Goal: Task Accomplishment & Management: Manage account settings

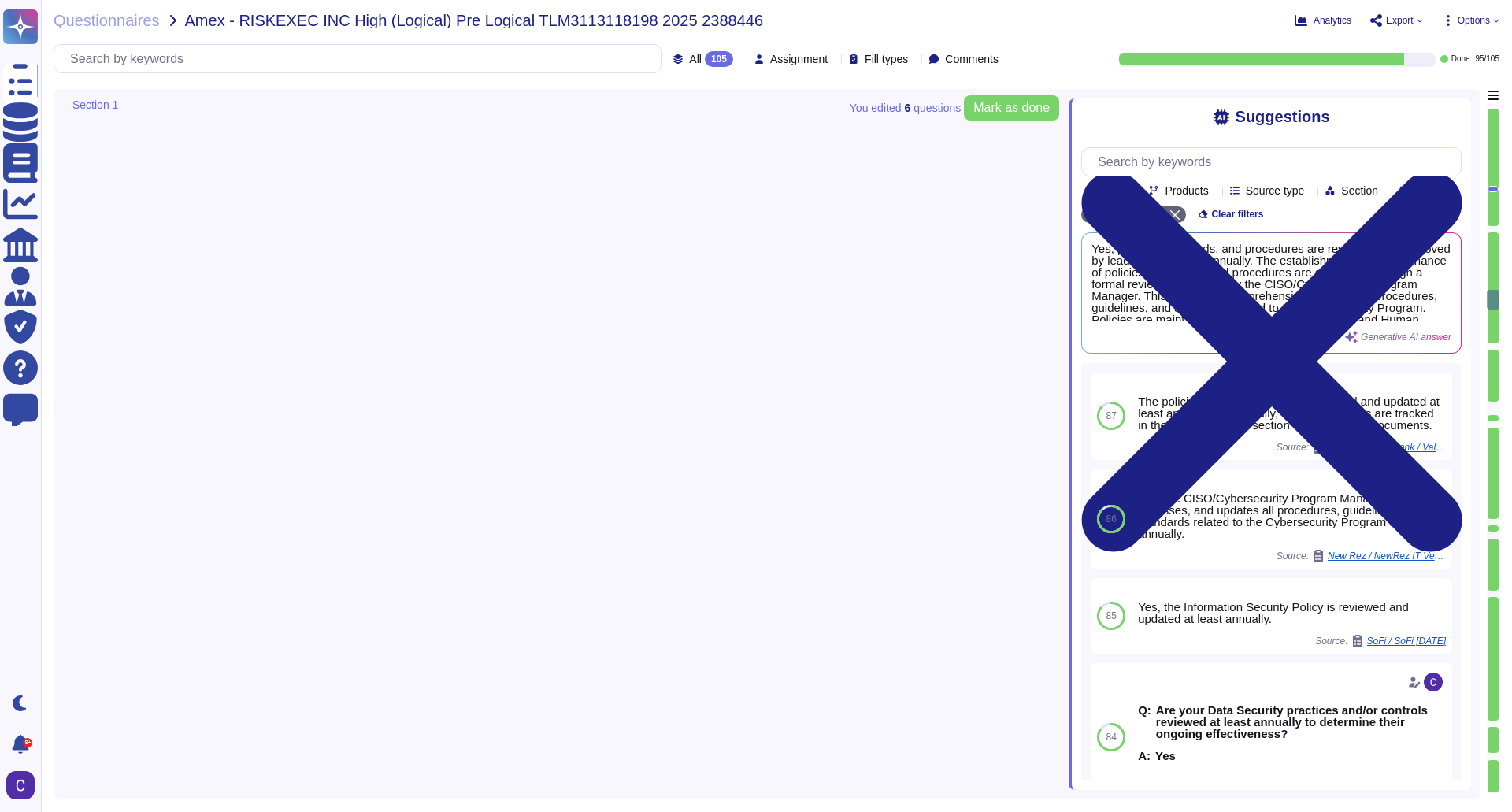
type textarea "Yes, access is reviewed periodically for accuracy and appropriateness based on …"
type textarea "Yes, user access controls for privileged accounts are reviewed periodically for…"
type textarea "Yes, the strength of the authentication selected and implemented is proportiona…"
type textarea "Yes, segregation of duties is documented. The documentation includes the author…"
type textarea "Yes, the process that identifies the controls in place to effectively manage ID…"
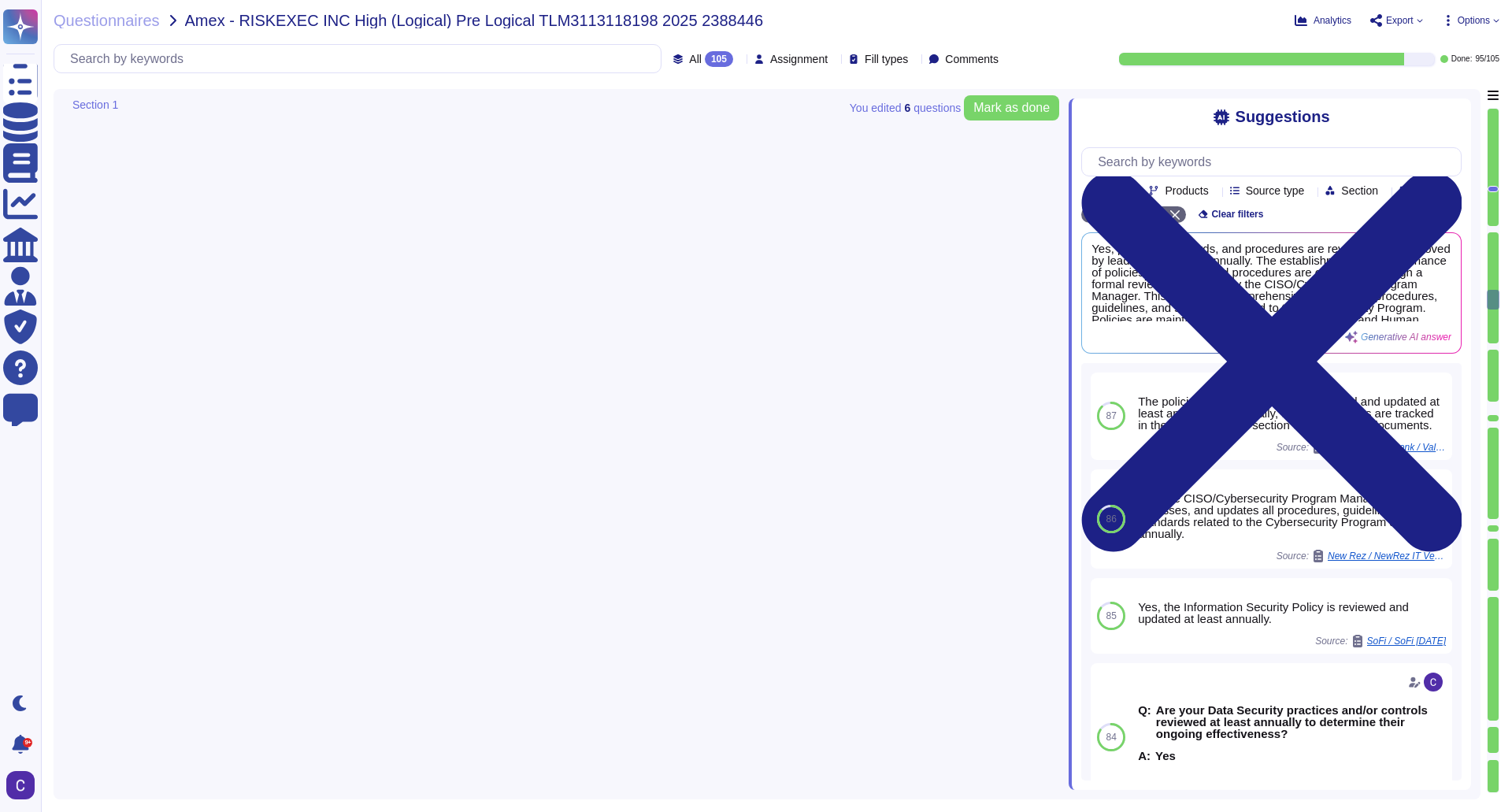
type textarea "Yes, each user ID is associated with a single accountable individual, ensuring …"
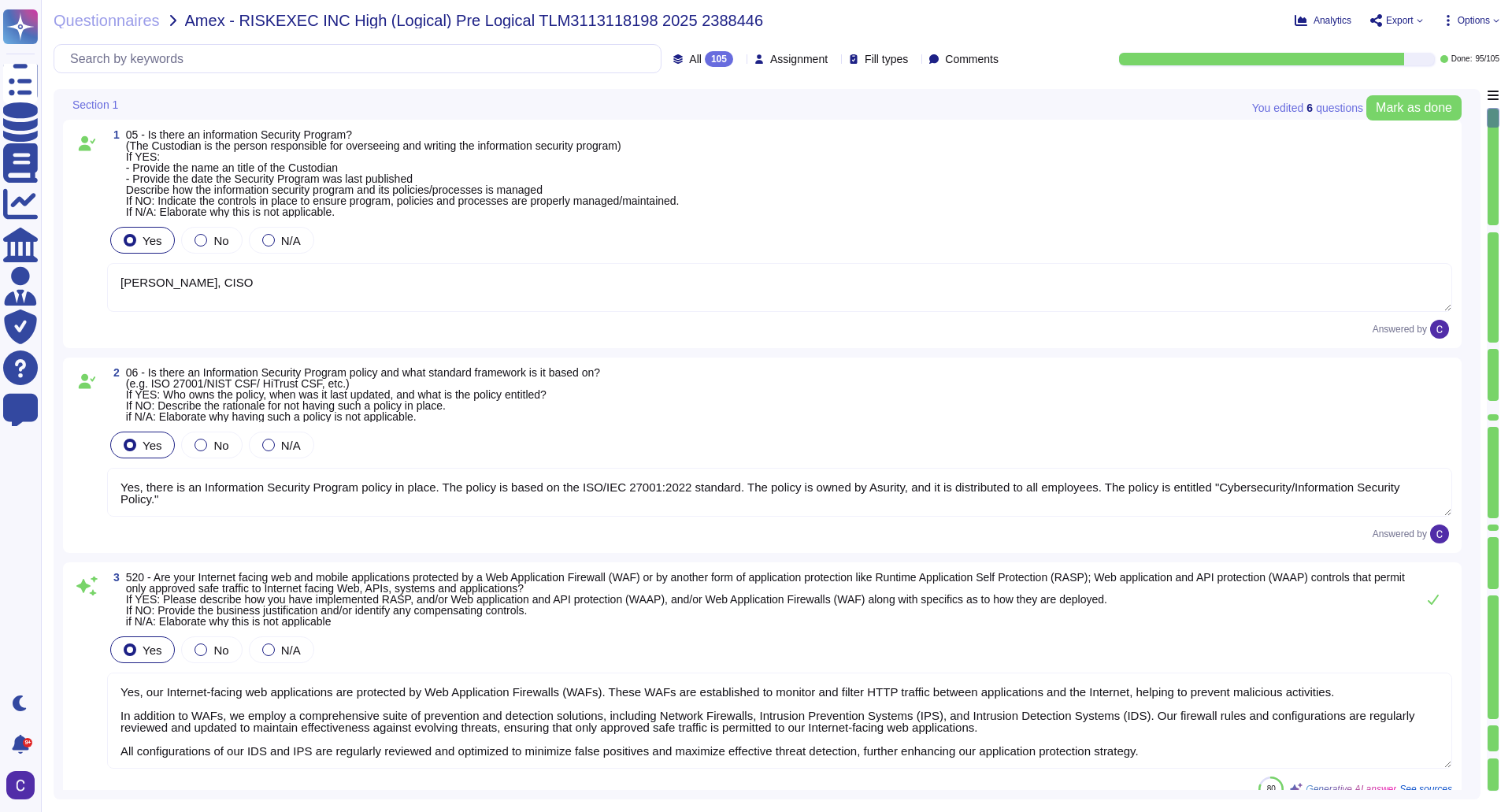
type textarea "[PERSON_NAME], CISO"
type textarea "Yes, there is an Information Security Program policy in place. The policy is ba…"
type textarea "Yes, our Internet-facing web applications are protected by Web Application Fire…"
type textarea "Yes, there is a Data Governance and Classification Policy in place at RiskExec.…"
type textarea "Yes, our organization has a Security Incident Management policy, which is outli…"
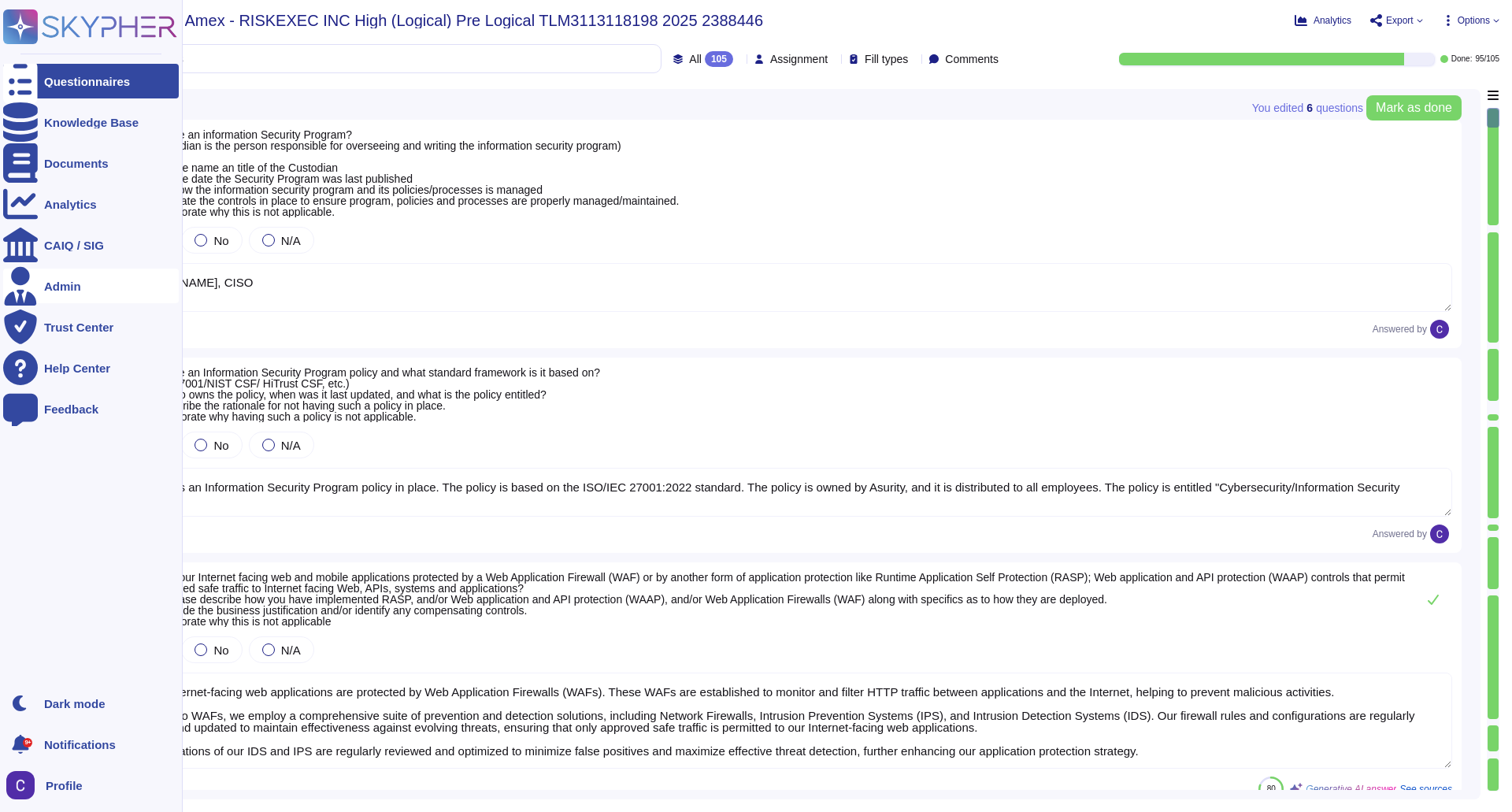
click at [73, 296] on div "Admin" at bounding box center [90, 285] width 175 height 34
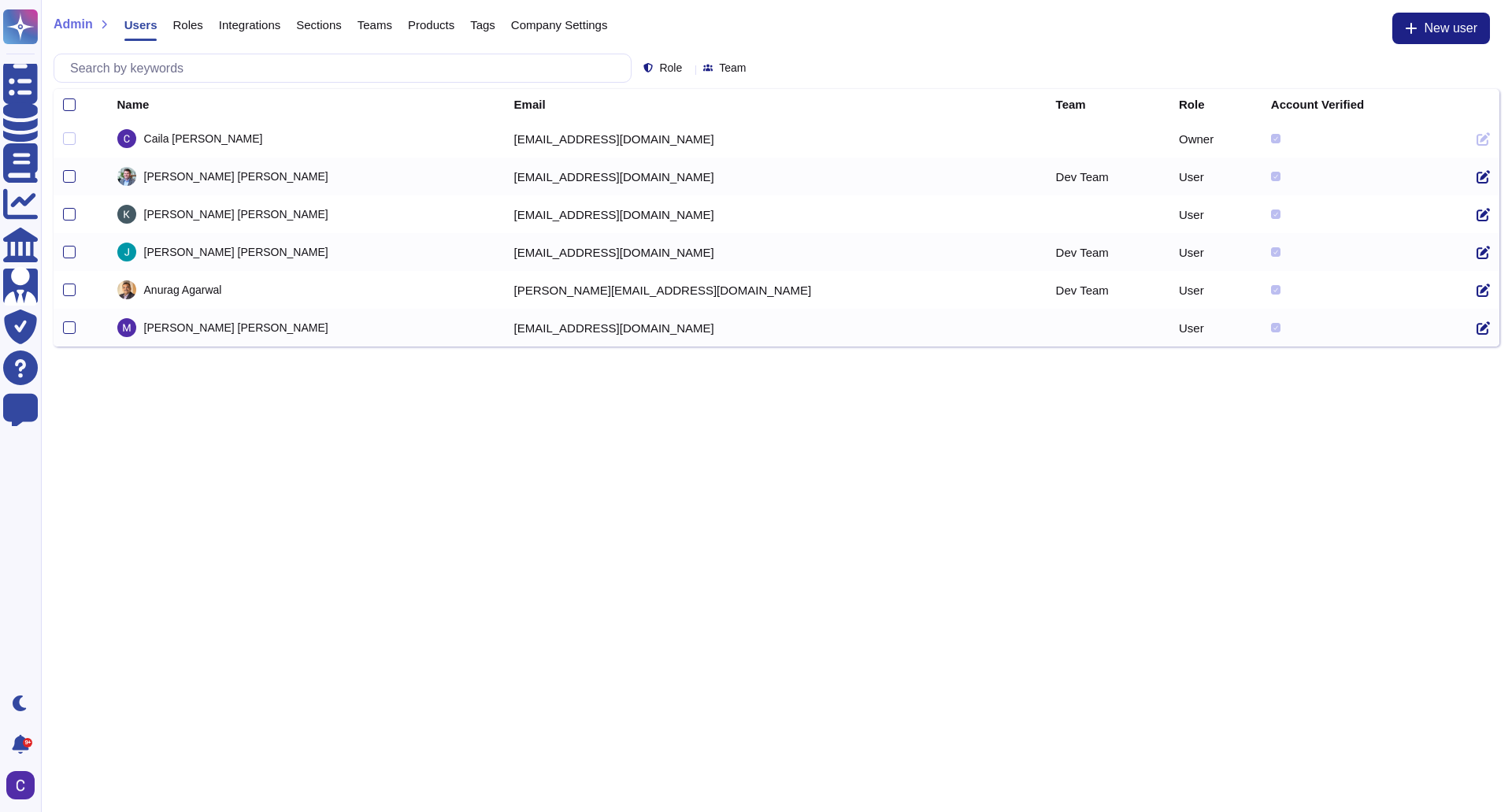
click at [1477, 174] on icon at bounding box center [1483, 176] width 13 height 13
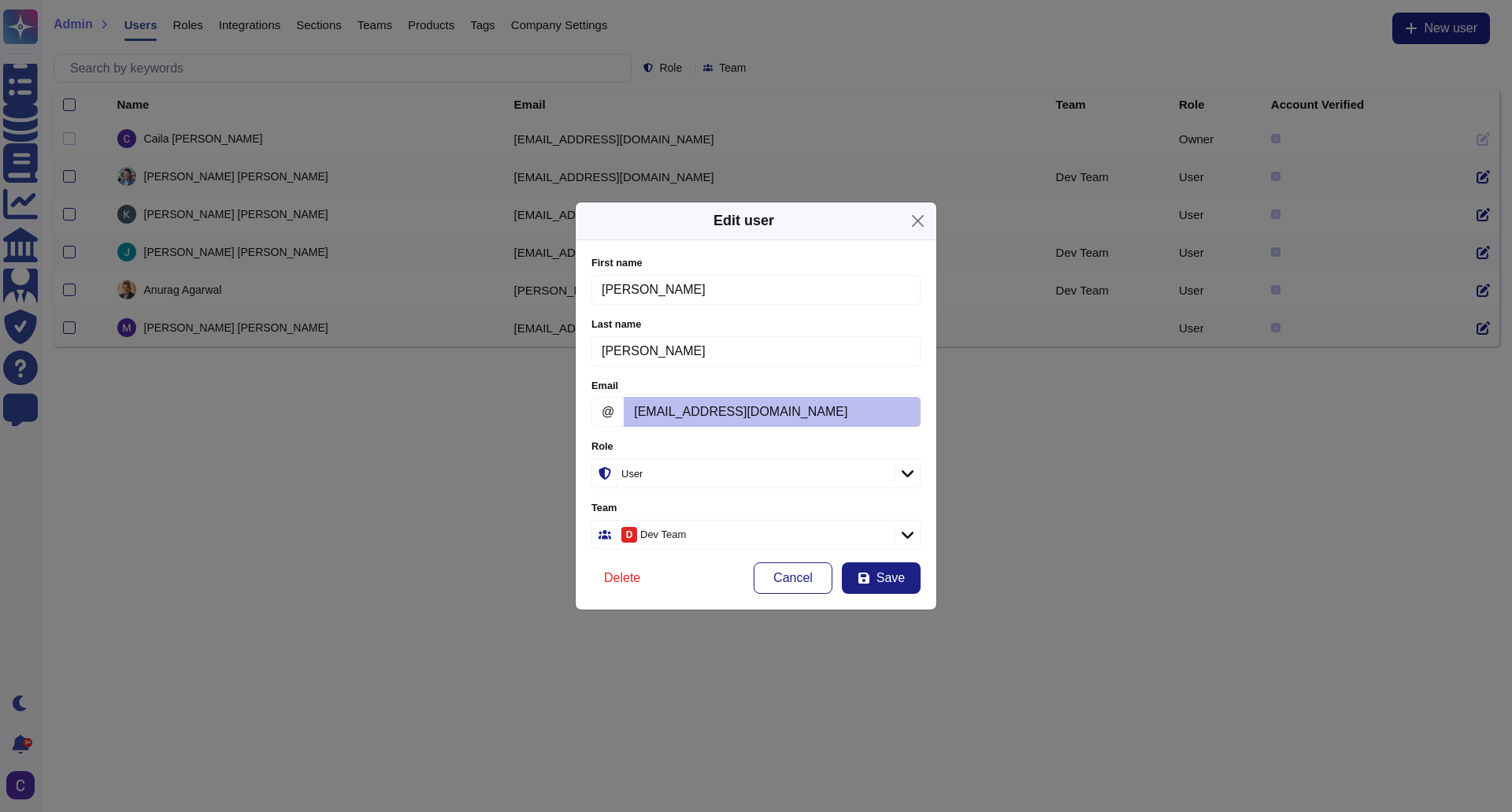
click at [914, 468] on div at bounding box center [907, 473] width 25 height 18
click at [879, 475] on icon at bounding box center [879, 475] width 0 height 0
click at [908, 470] on icon at bounding box center [908, 473] width 12 height 7
click at [832, 478] on div "Role" at bounding box center [754, 473] width 273 height 29
click at [664, 561] on span "Administrator" at bounding box center [640, 559] width 70 height 14
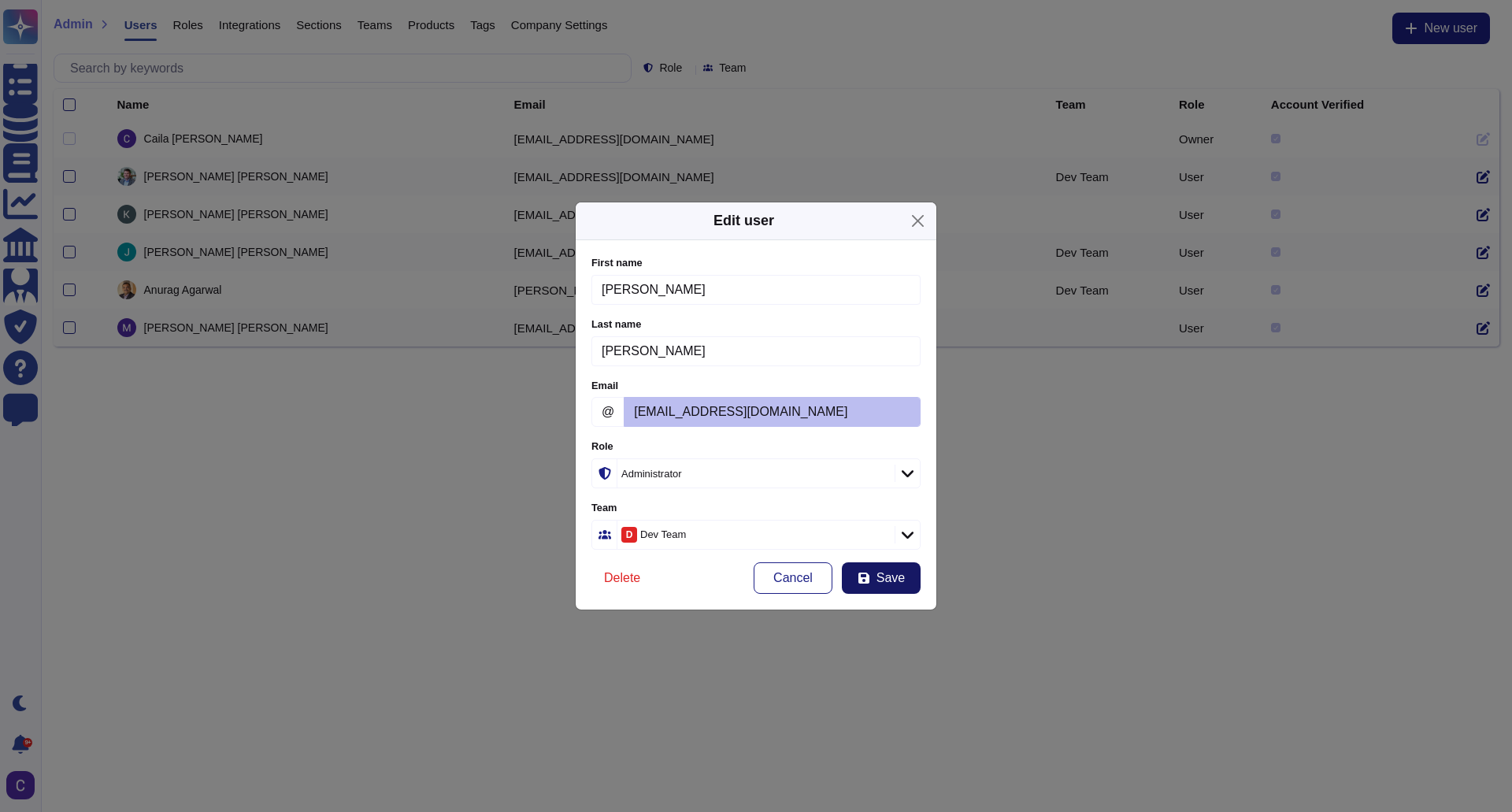
click at [869, 572] on icon "submit" at bounding box center [864, 578] width 13 height 13
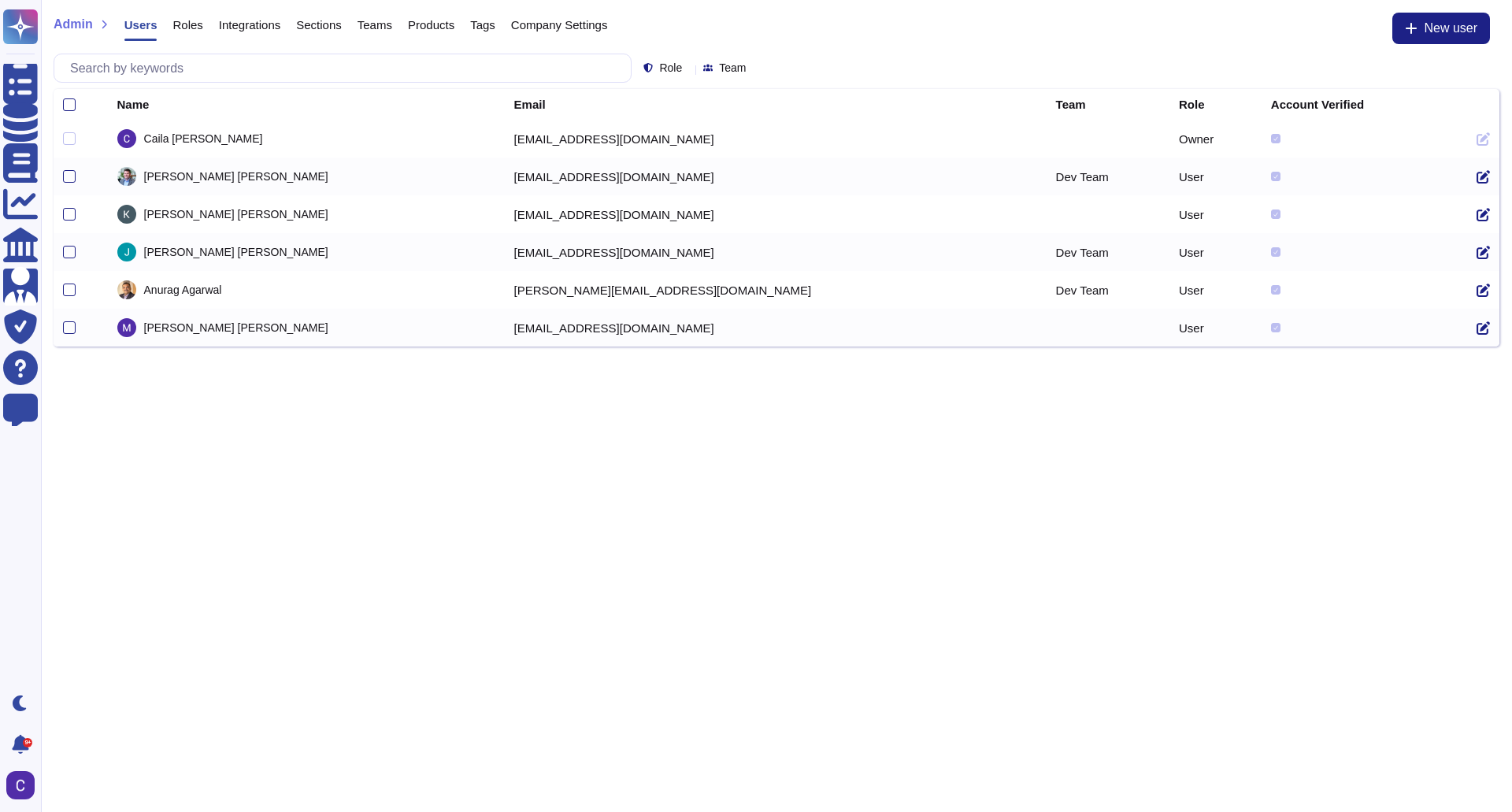
click at [735, 66] on span "Team" at bounding box center [732, 68] width 27 height 11
click at [773, 346] on html "Questionnaires Knowledge Base Documents Analytics CAIQ / SIG Admin Trust Center…" at bounding box center [756, 173] width 1512 height 346
click at [1467, 185] on td at bounding box center [1483, 176] width 32 height 38
click at [1477, 174] on icon at bounding box center [1483, 176] width 13 height 13
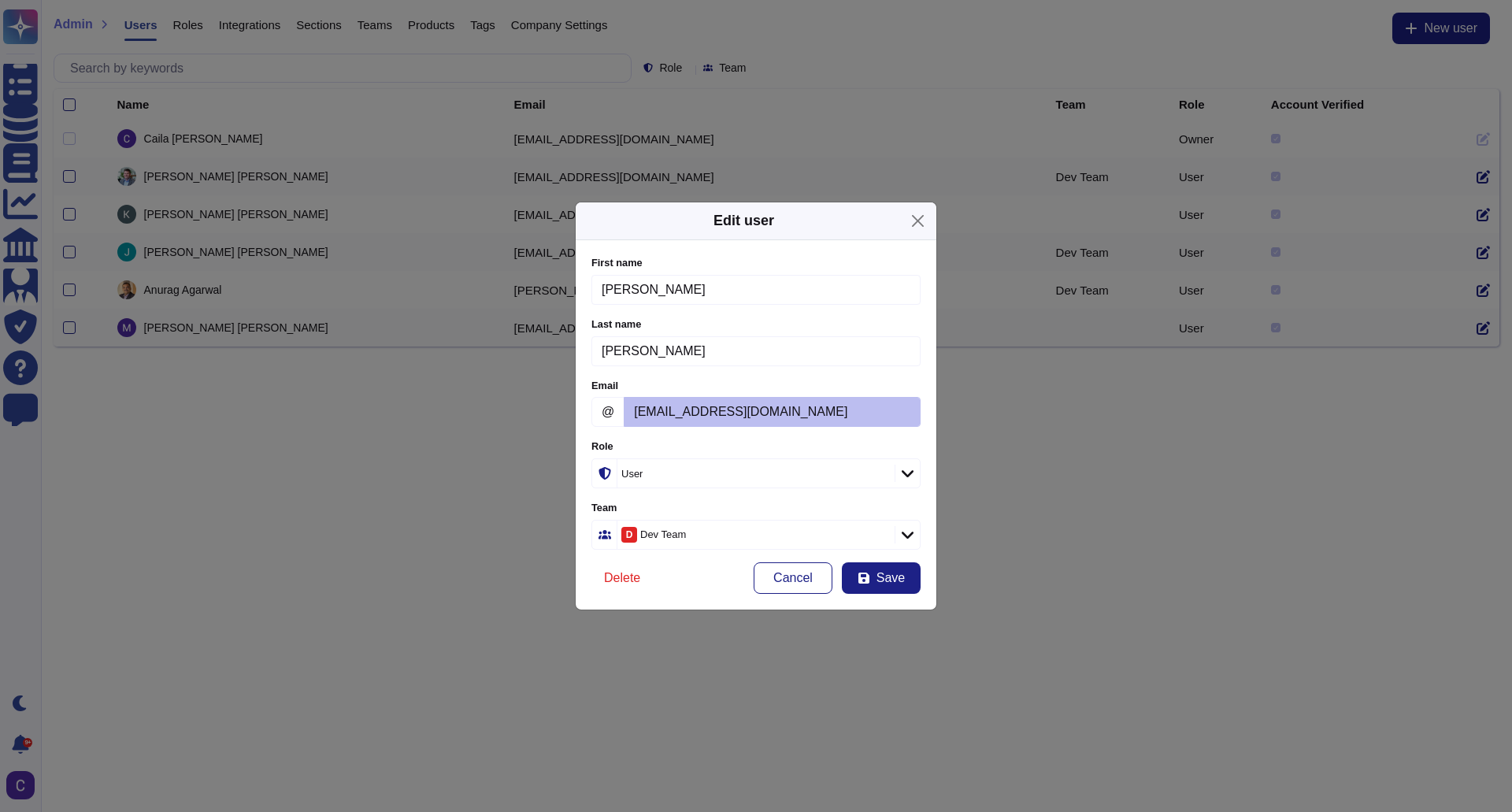
click at [885, 525] on icon at bounding box center [1030, 677] width 303 height 303
click at [902, 476] on icon at bounding box center [908, 472] width 12 height 16
click at [676, 554] on span "Administrator" at bounding box center [640, 559] width 70 height 14
click at [913, 568] on button "Save" at bounding box center [881, 578] width 79 height 32
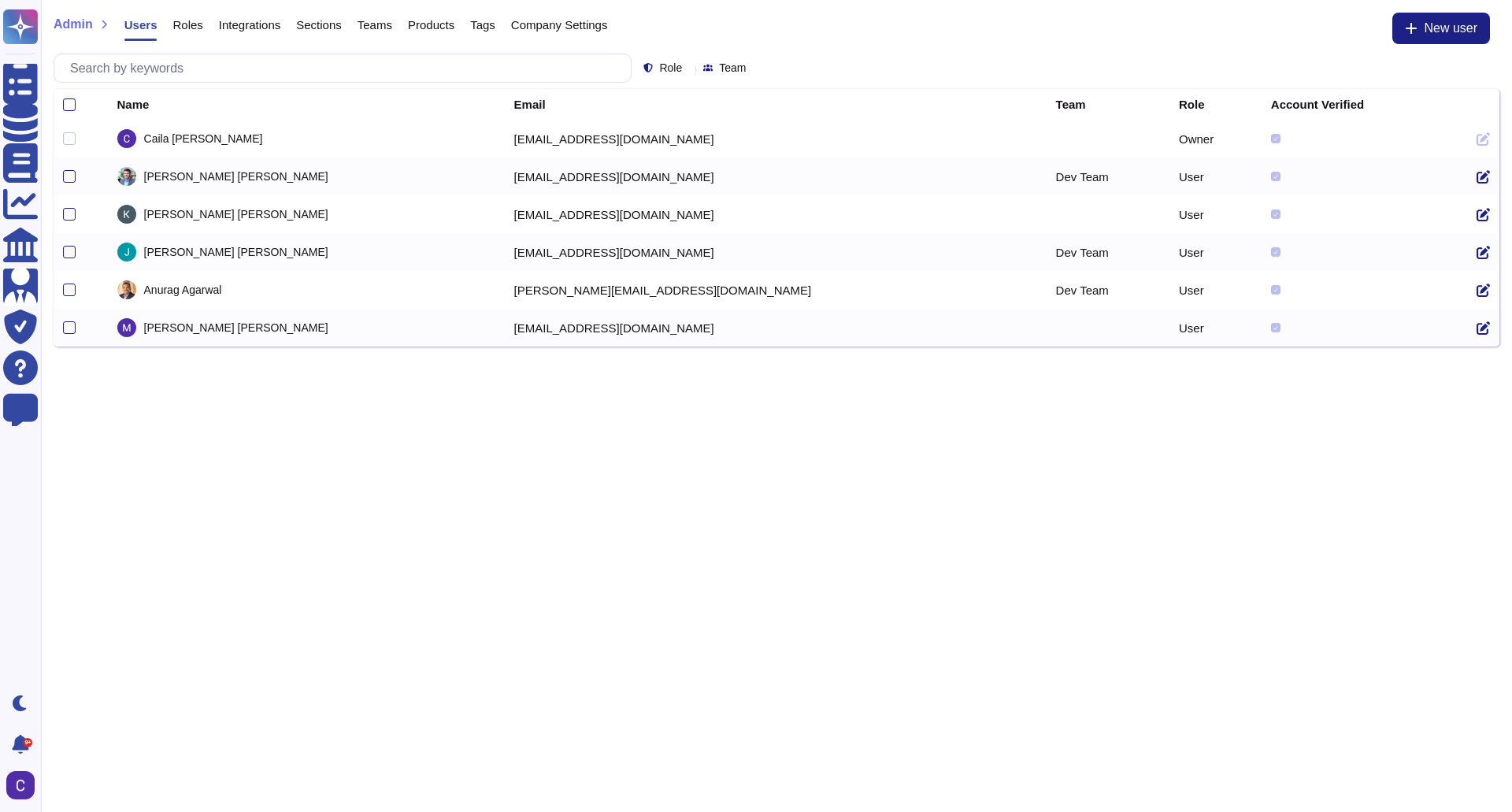
click at [1477, 138] on icon at bounding box center [1483, 139] width 13 height 13
click at [173, 23] on span "Roles" at bounding box center [187, 24] width 30 height 12
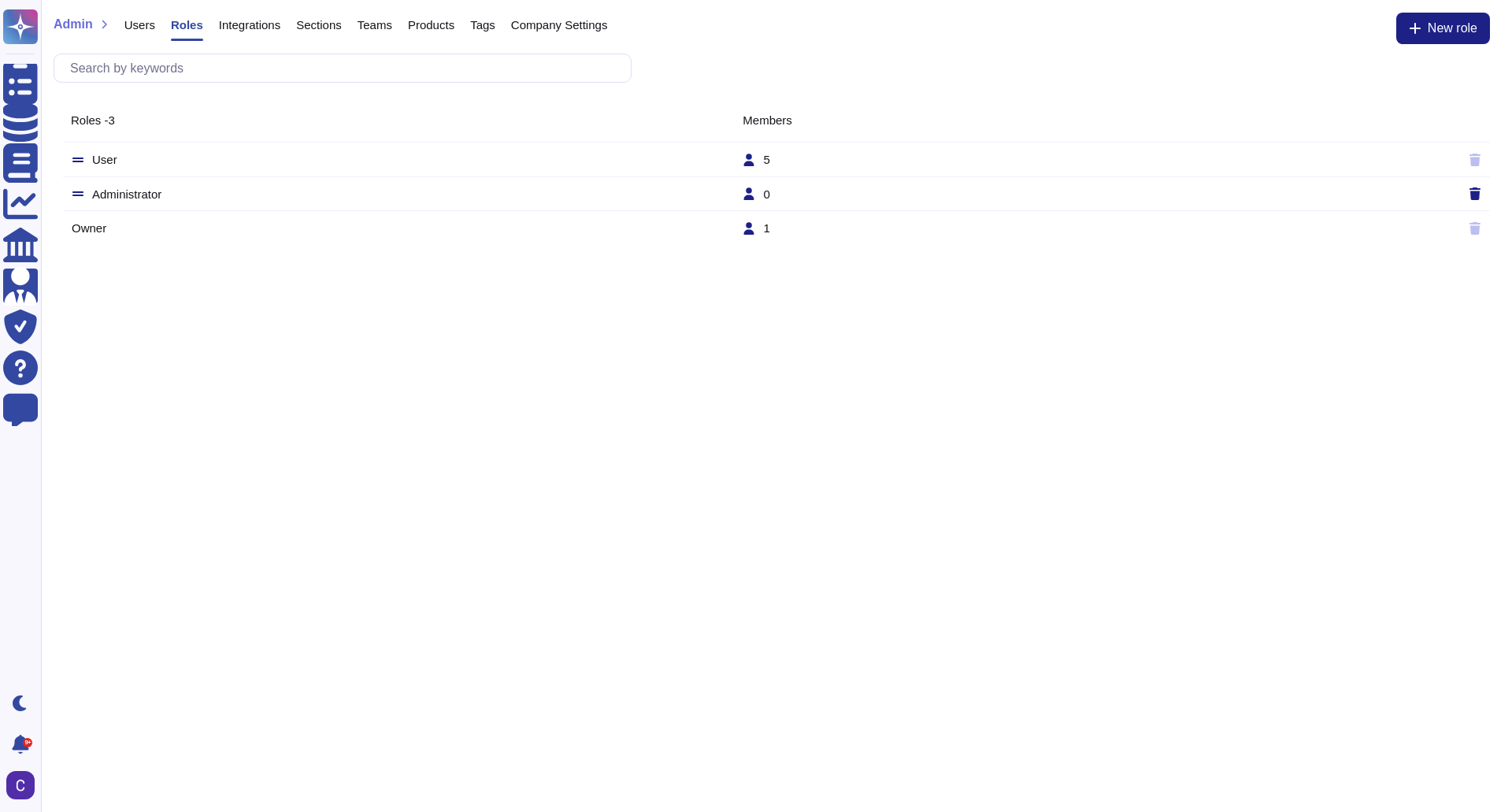
click at [149, 189] on td "Administrator" at bounding box center [406, 193] width 671 height 14
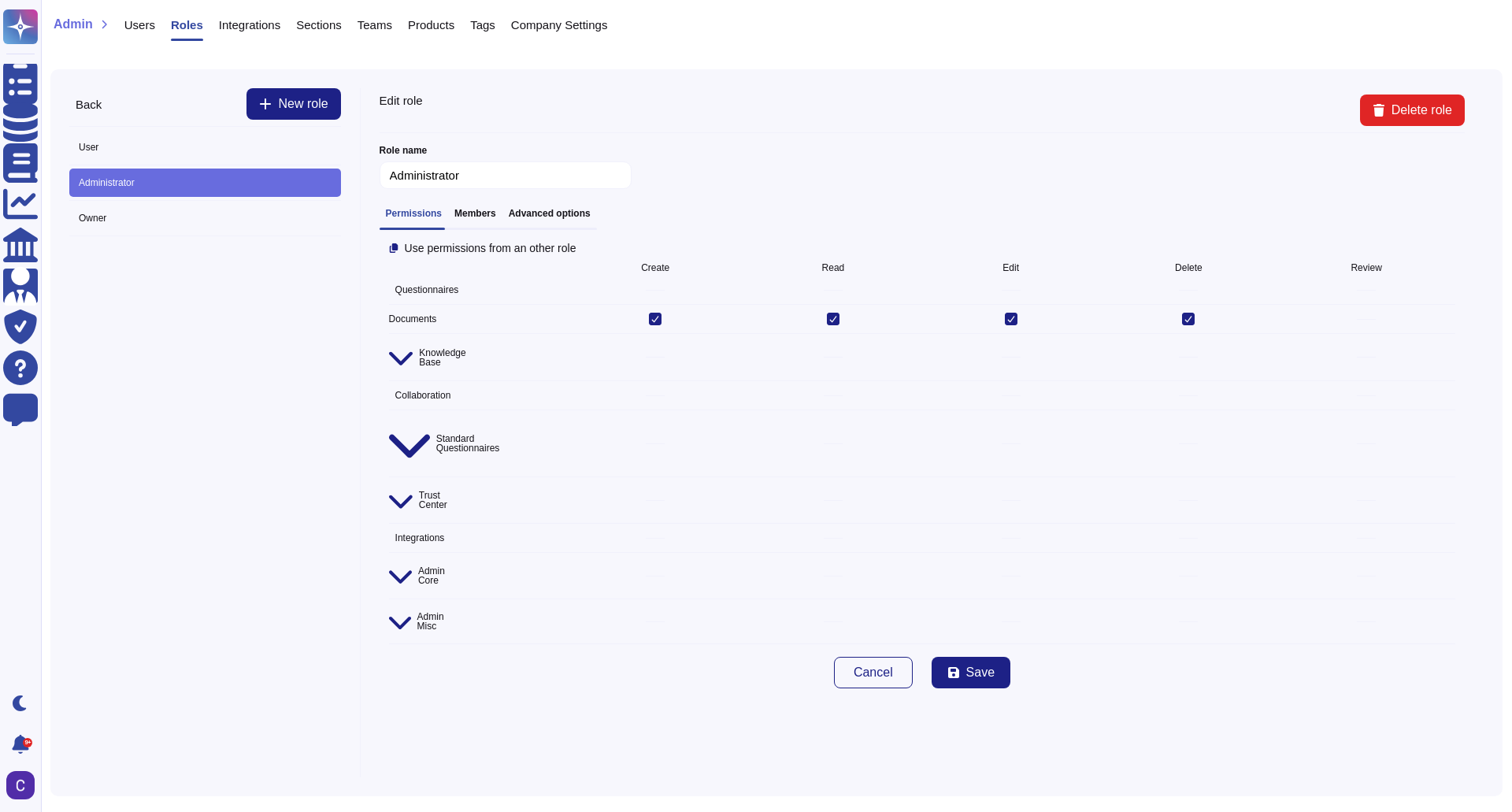
click at [481, 218] on h3 "Members" at bounding box center [475, 213] width 42 height 11
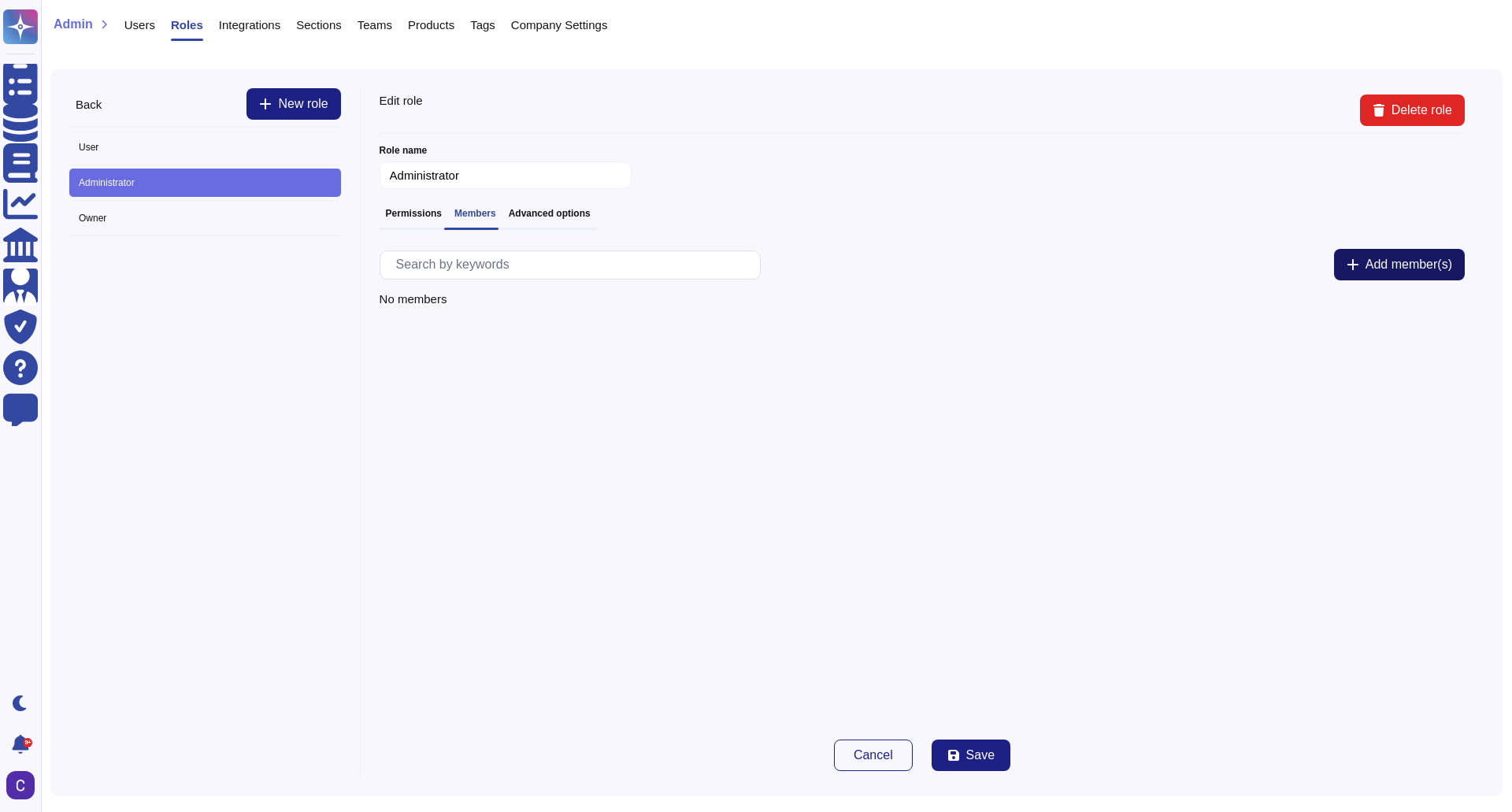
click at [1432, 271] on span "Add member(s)" at bounding box center [1408, 264] width 86 height 13
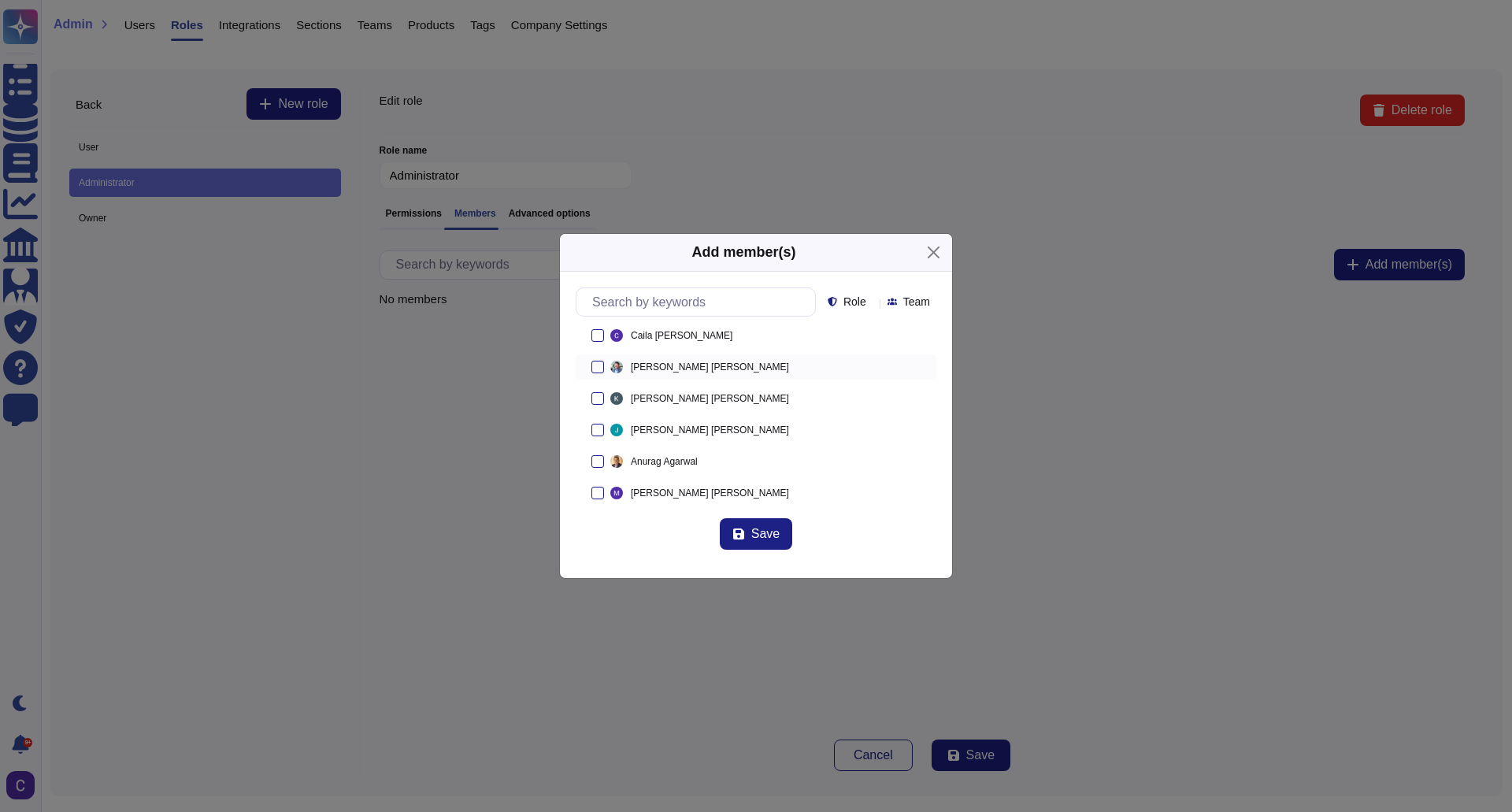
click at [605, 361] on div "Brett Lewis" at bounding box center [756, 367] width 361 height 25
click at [761, 540] on span "Save" at bounding box center [765, 535] width 29 height 13
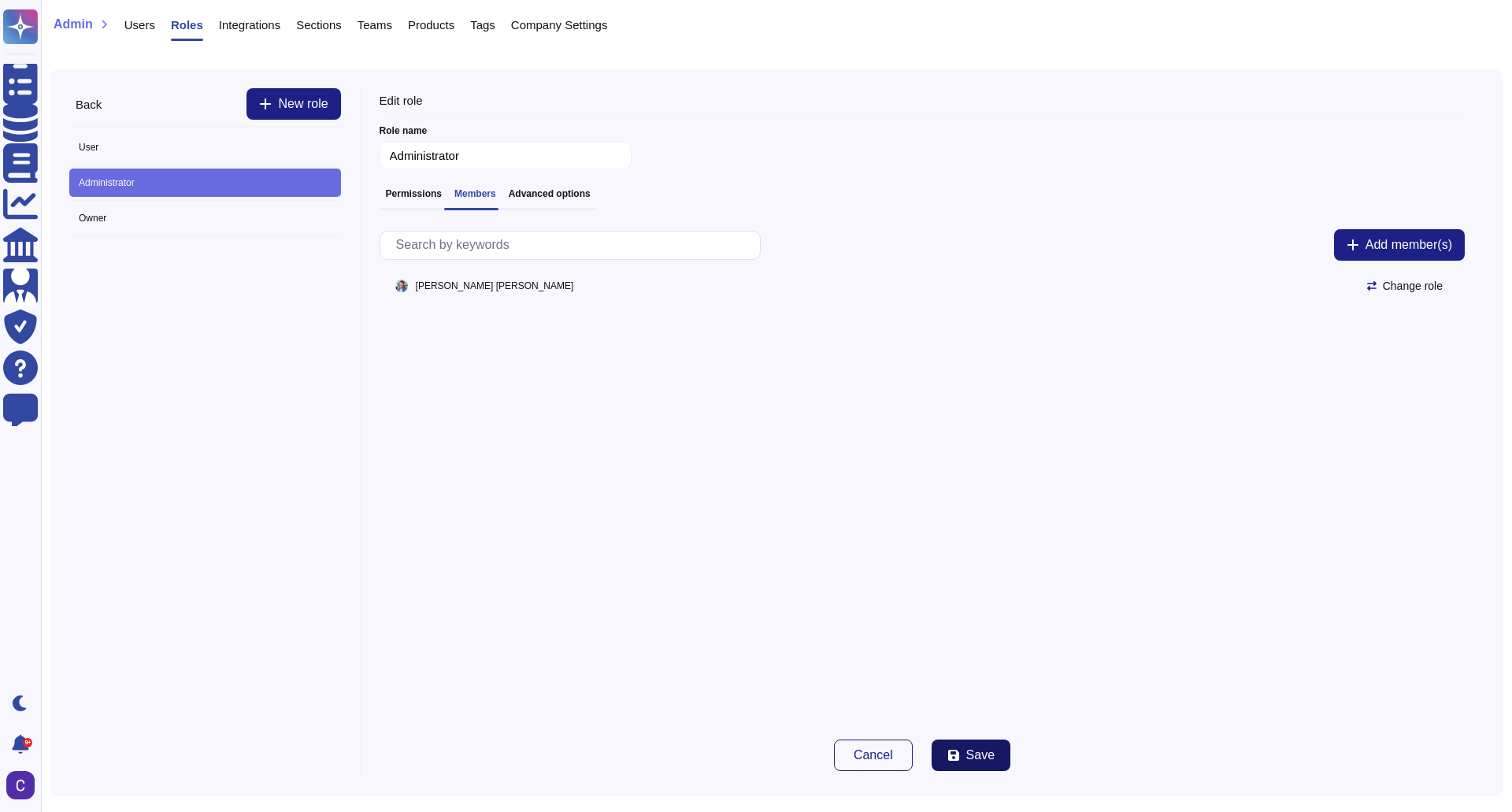
click at [987, 752] on span "Save" at bounding box center [980, 755] width 29 height 13
click at [1394, 246] on span "Add member(s)" at bounding box center [1408, 245] width 86 height 13
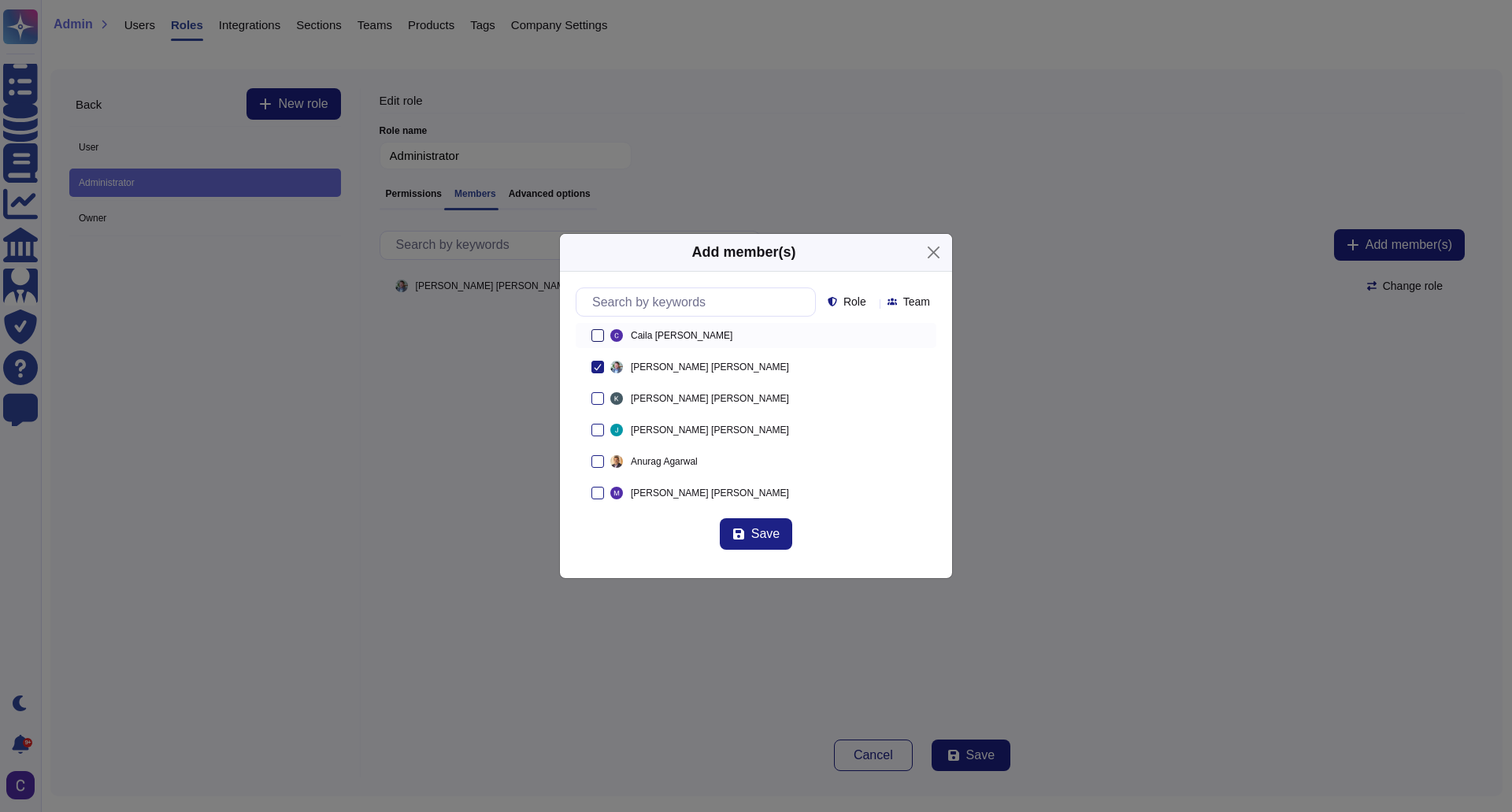
click at [601, 329] on div at bounding box center [598, 336] width 13 height 13
click at [984, 756] on div "Add member(s) Role Team Caila Schwartz Brett Lewis Kelly Salloum John Murphy An…" at bounding box center [756, 406] width 1512 height 812
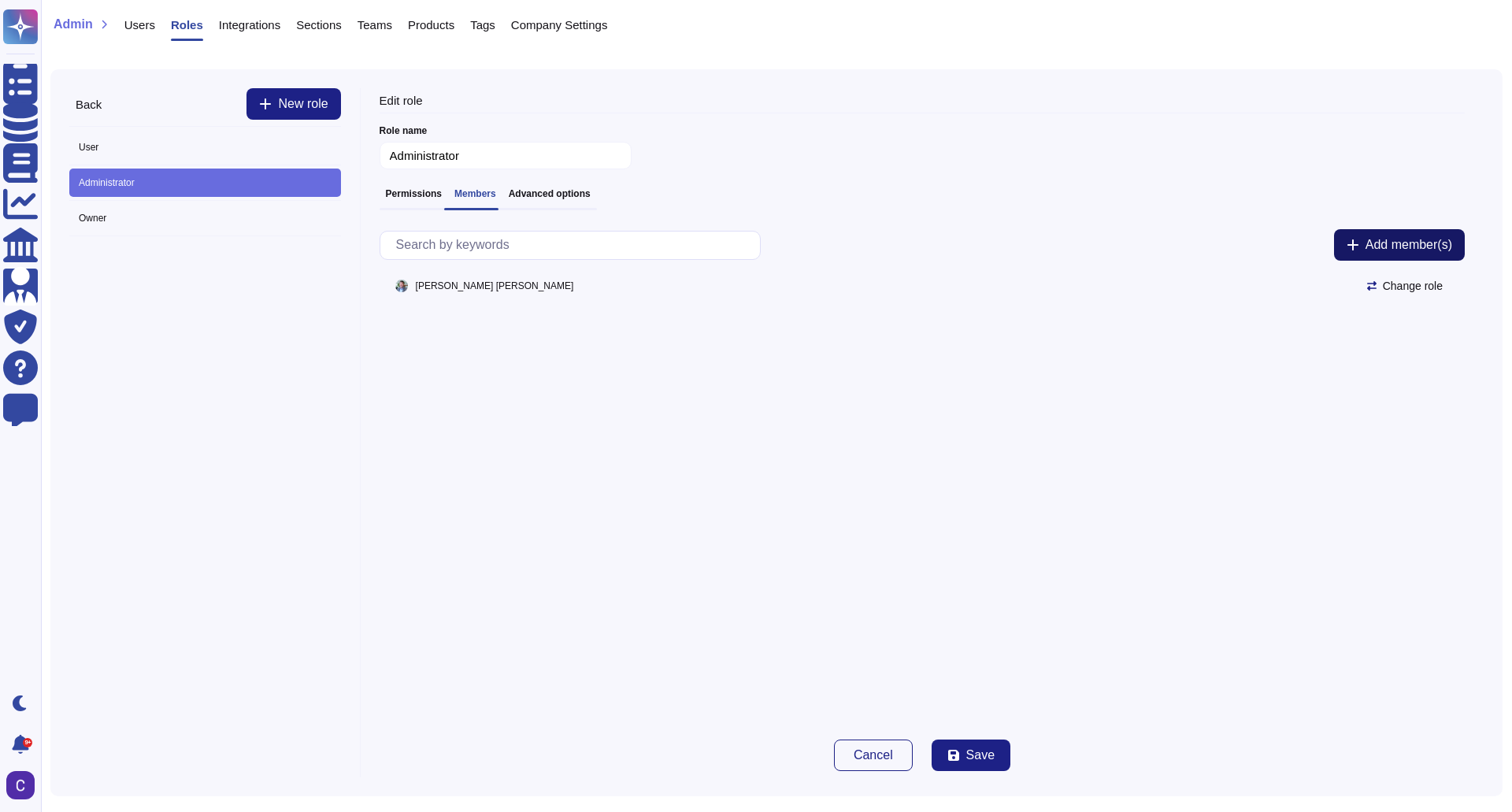
click at [1362, 233] on button "Add member(s)" at bounding box center [1399, 245] width 131 height 32
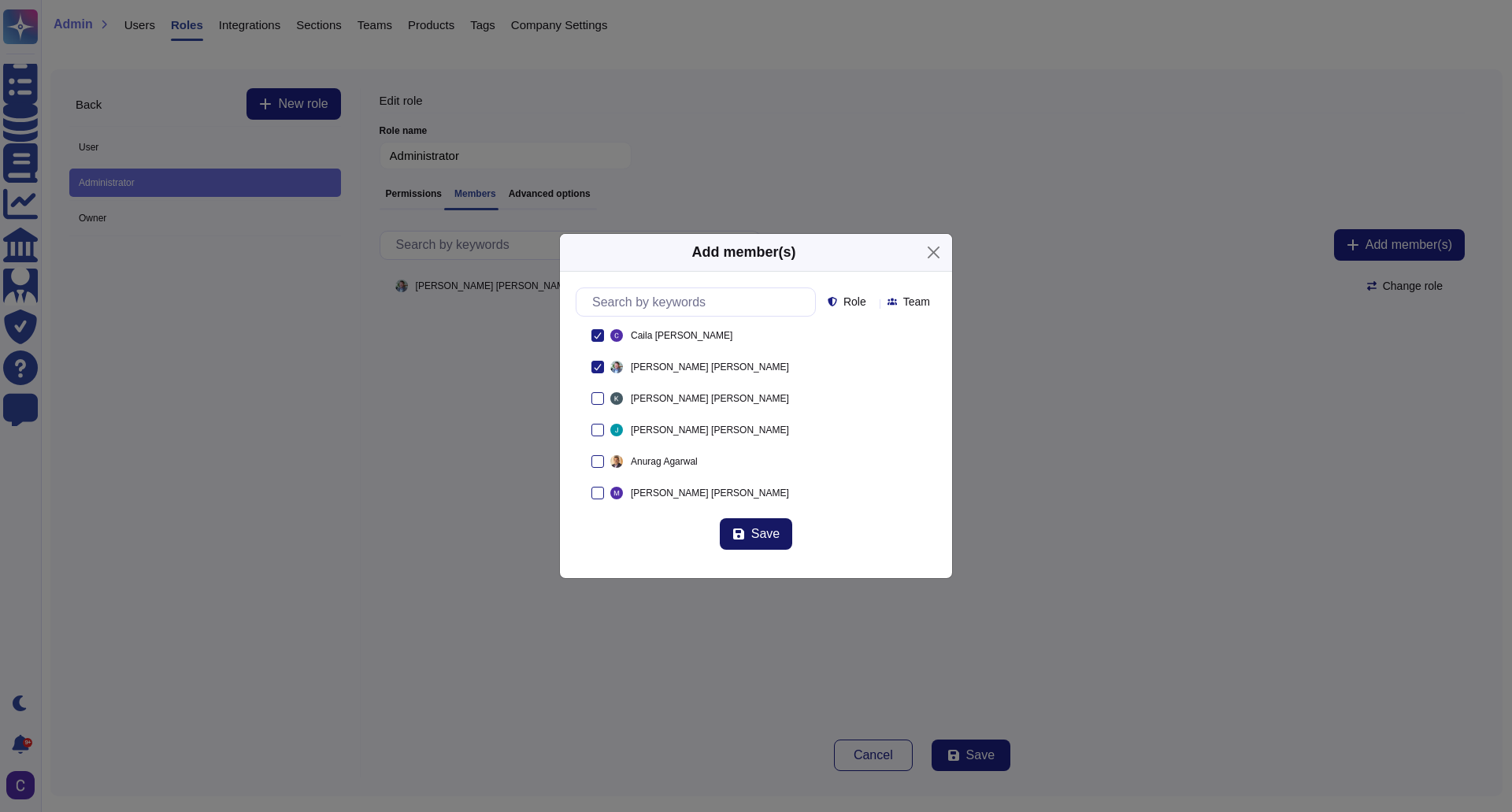
click at [756, 535] on span "Save" at bounding box center [765, 535] width 29 height 13
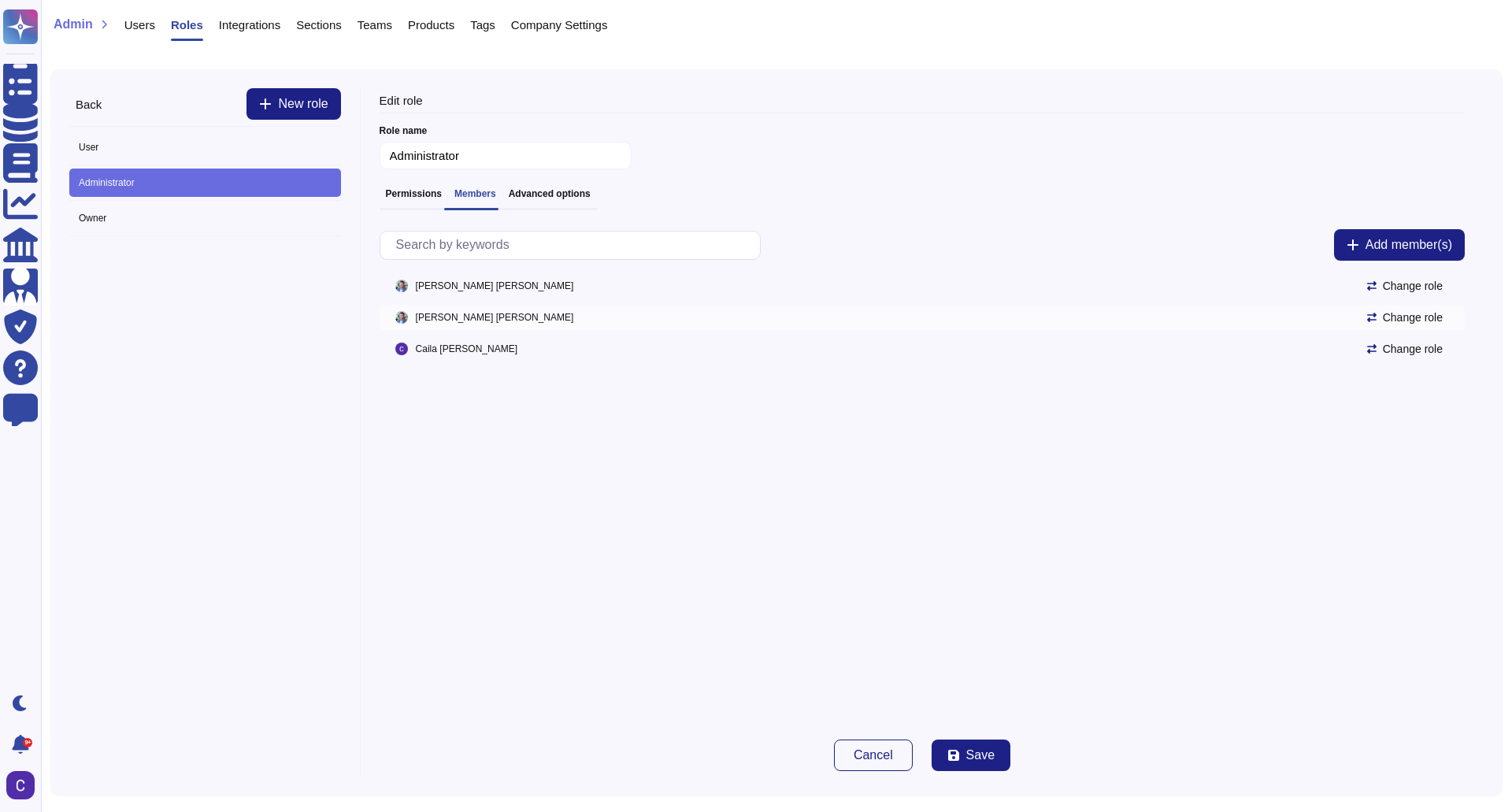
click at [1449, 319] on icon at bounding box center [1449, 319] width 0 height 0
click at [394, 319] on div "Brett Lewis Change role" at bounding box center [922, 316] width 1085 height 25
click at [457, 317] on span "Brett Lewis" at bounding box center [495, 317] width 159 height 9
click at [428, 195] on h3 "Permissions" at bounding box center [414, 194] width 56 height 11
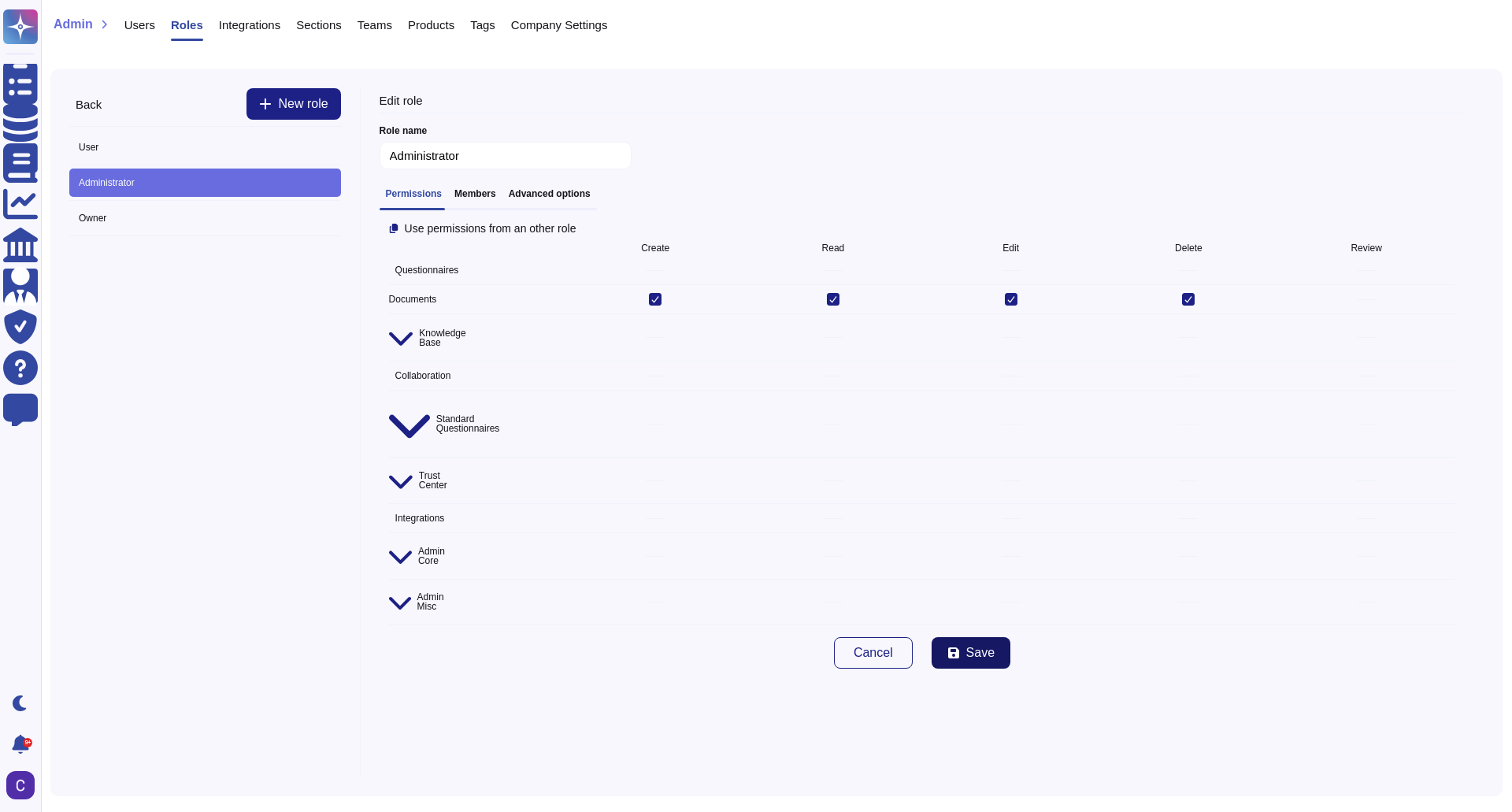
click at [985, 647] on span "Save" at bounding box center [980, 653] width 29 height 13
click at [136, 127] on div "User Administrator Owner" at bounding box center [205, 185] width 272 height 116
click at [124, 139] on span "User" at bounding box center [205, 147] width 272 height 29
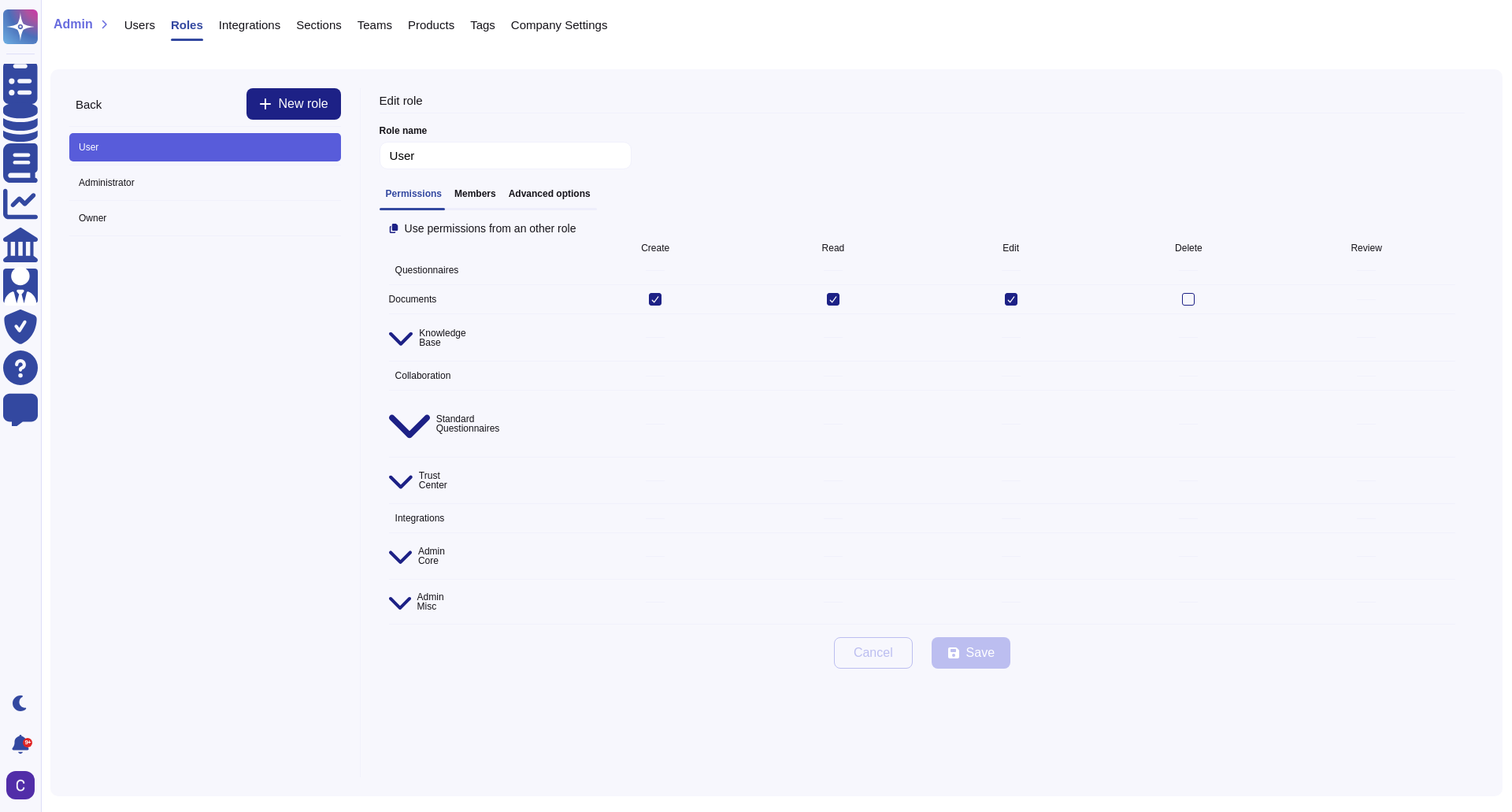
type input "User"
click at [101, 104] on span "Back" at bounding box center [88, 104] width 26 height 12
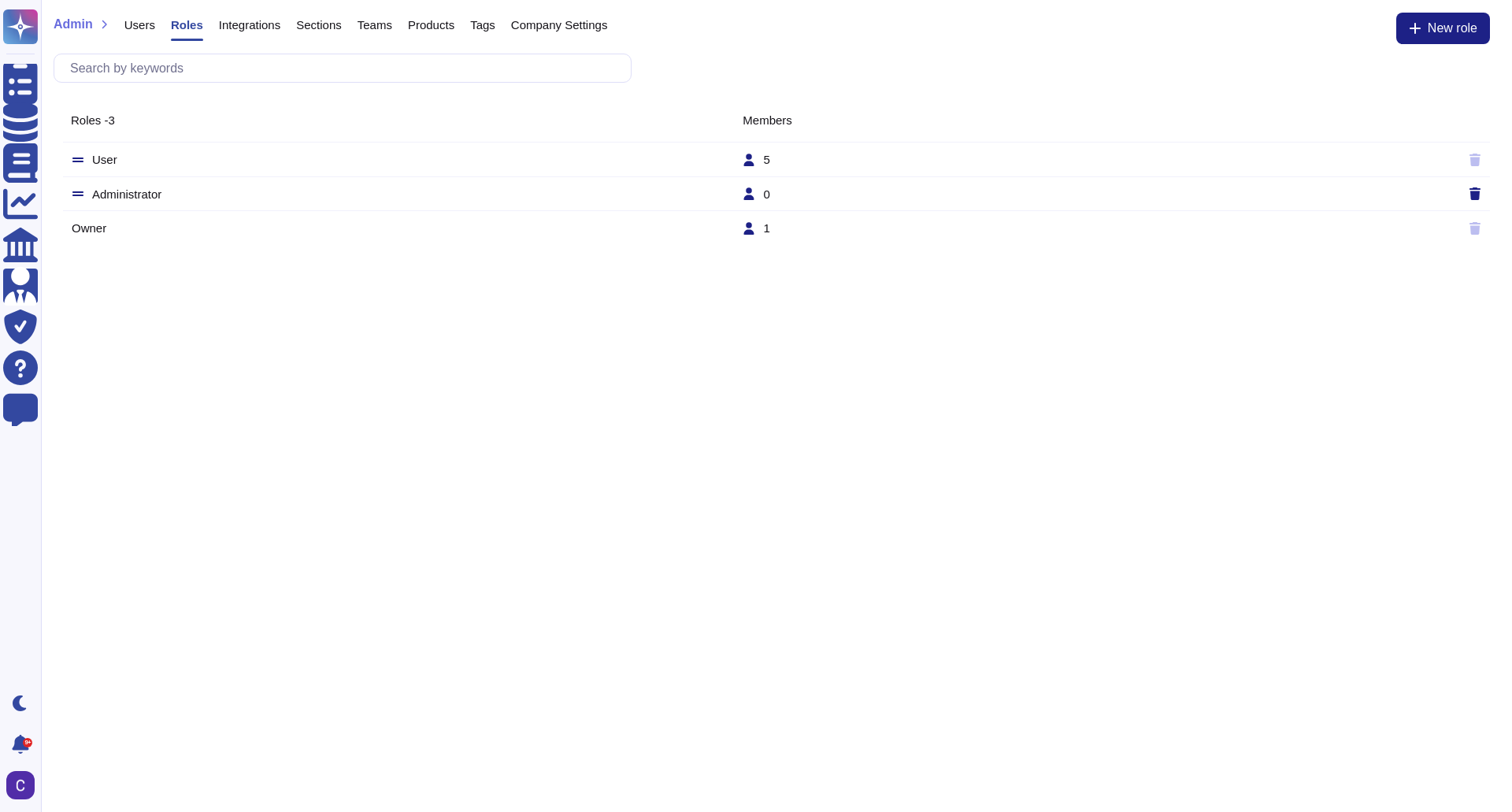
click at [747, 189] on icon at bounding box center [749, 194] width 10 height 13
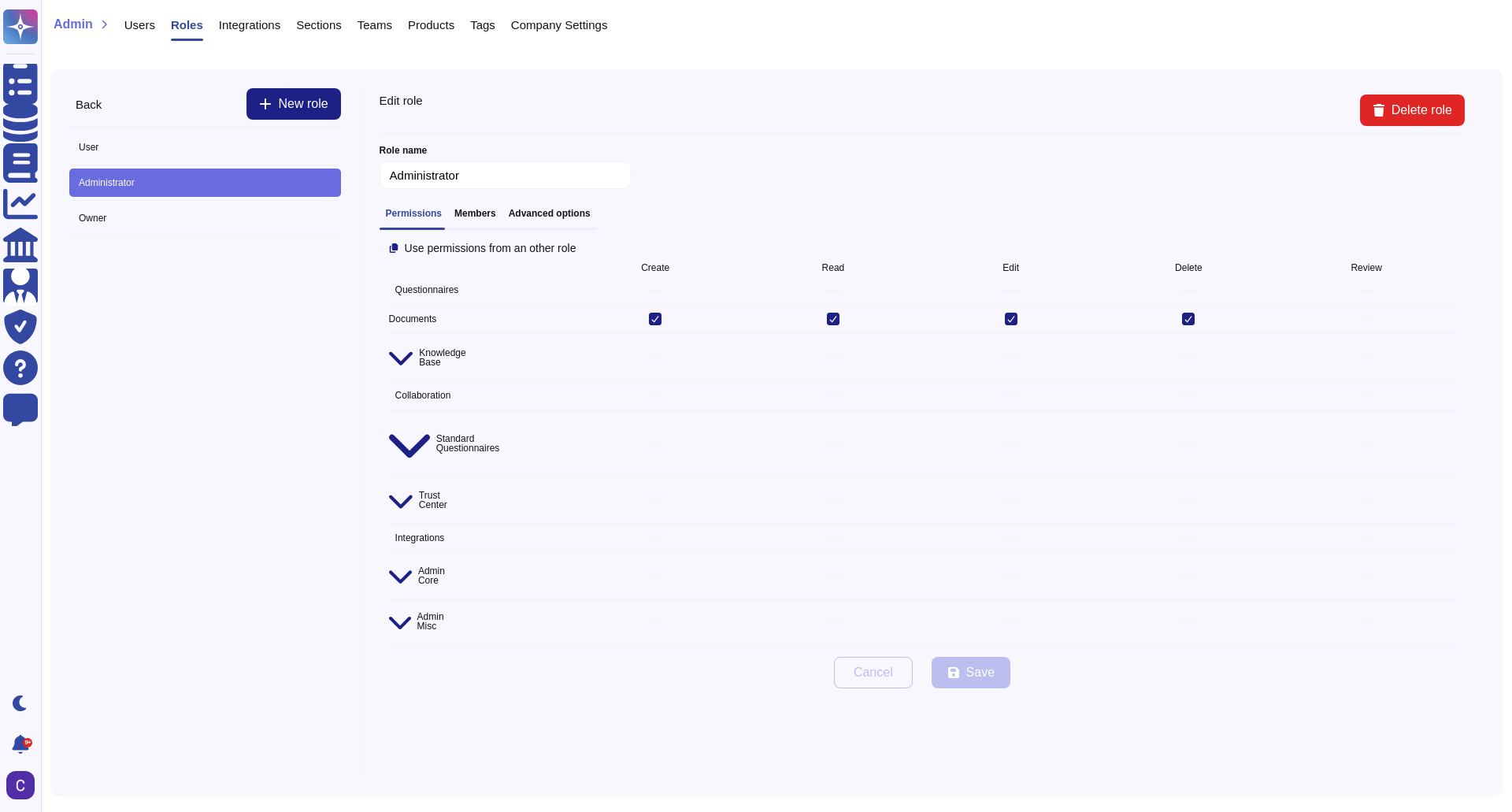
click at [480, 213] on h3 "Members" at bounding box center [475, 213] width 42 height 11
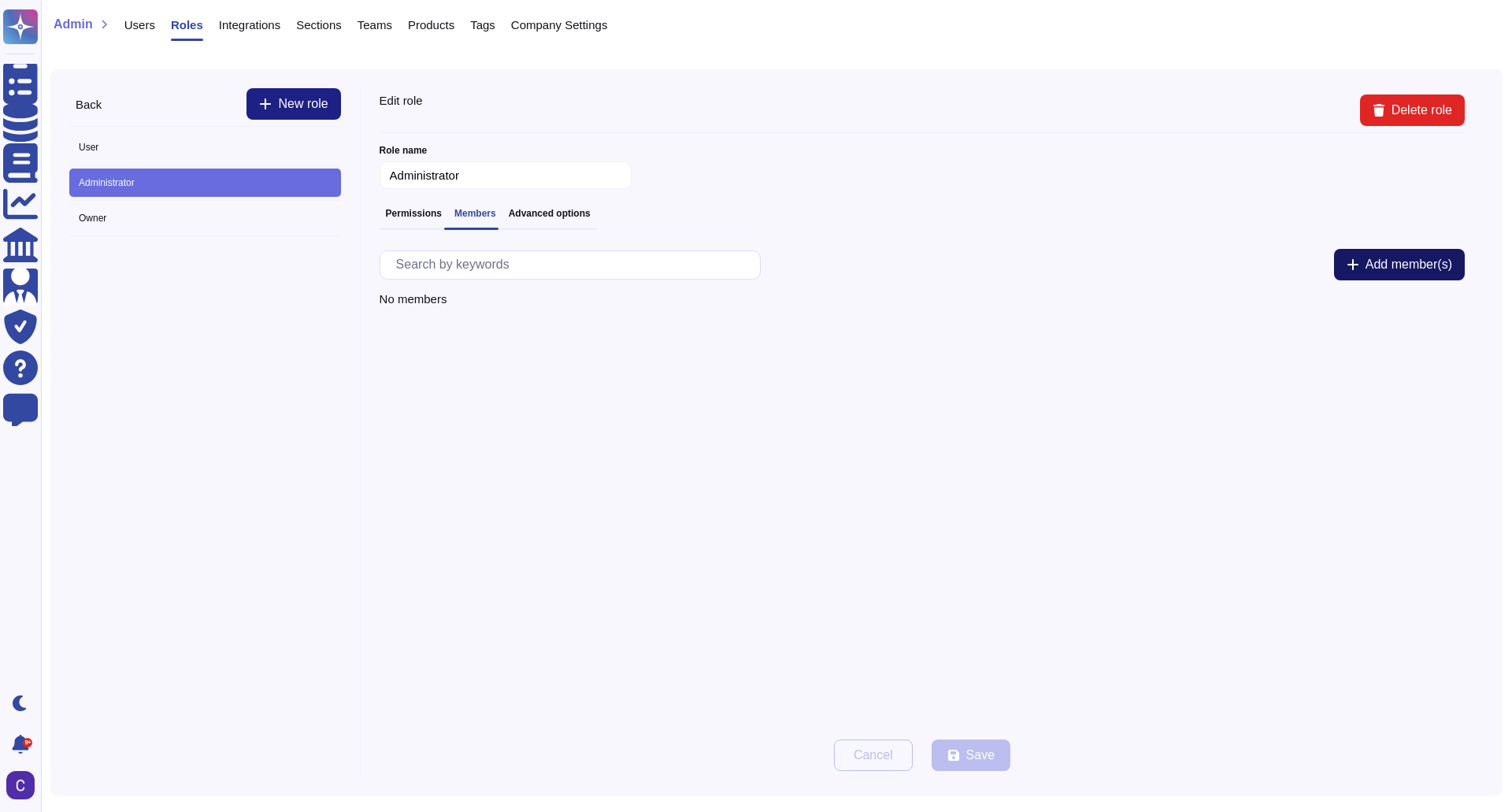
click at [1377, 251] on button "Add member(s)" at bounding box center [1399, 264] width 131 height 32
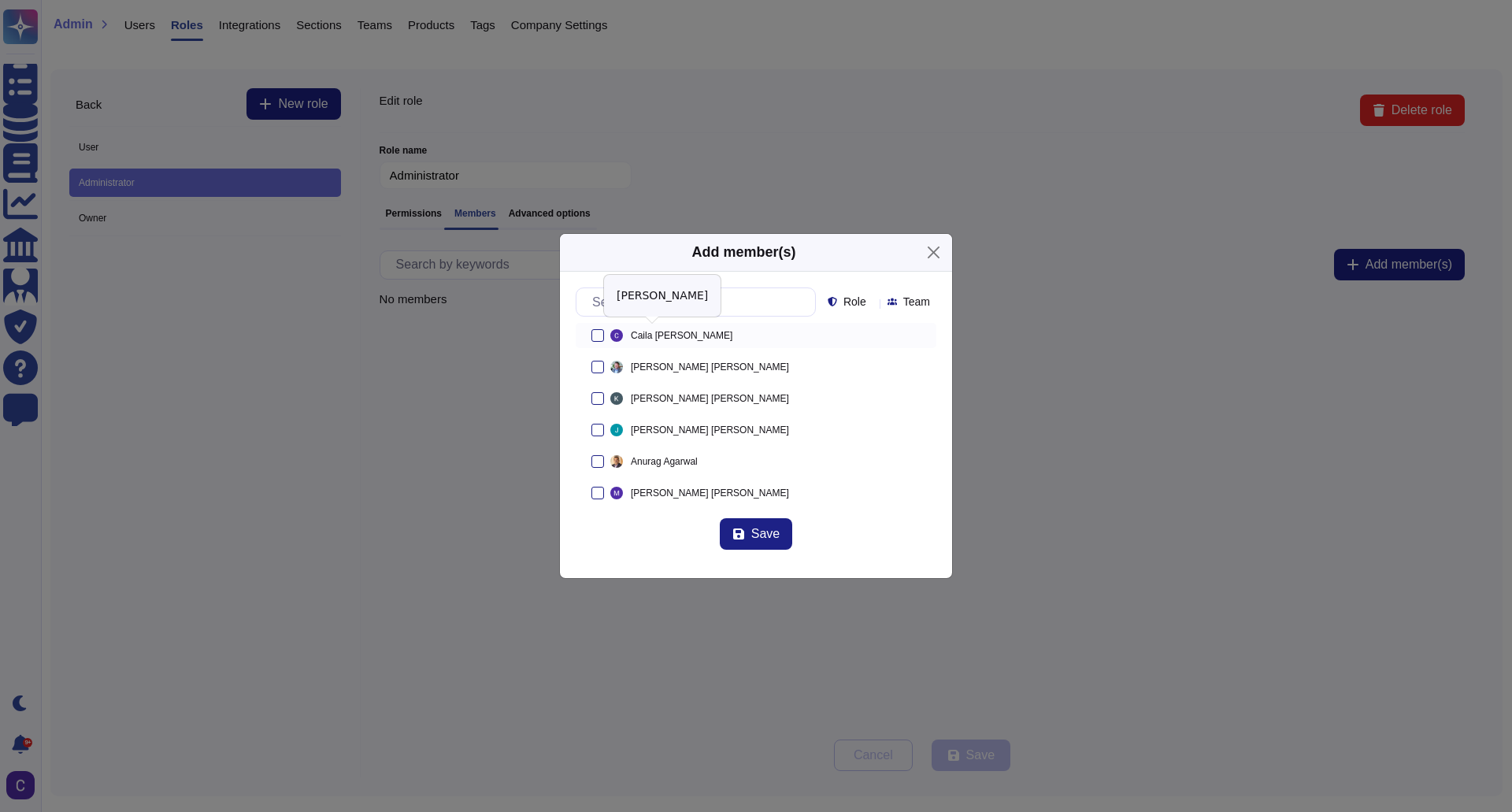
click at [663, 331] on span "Caila Schwartz" at bounding box center [681, 335] width 101 height 9
click at [660, 362] on span "Brett Lewis" at bounding box center [710, 367] width 159 height 9
click at [772, 538] on span "Save" at bounding box center [765, 535] width 29 height 13
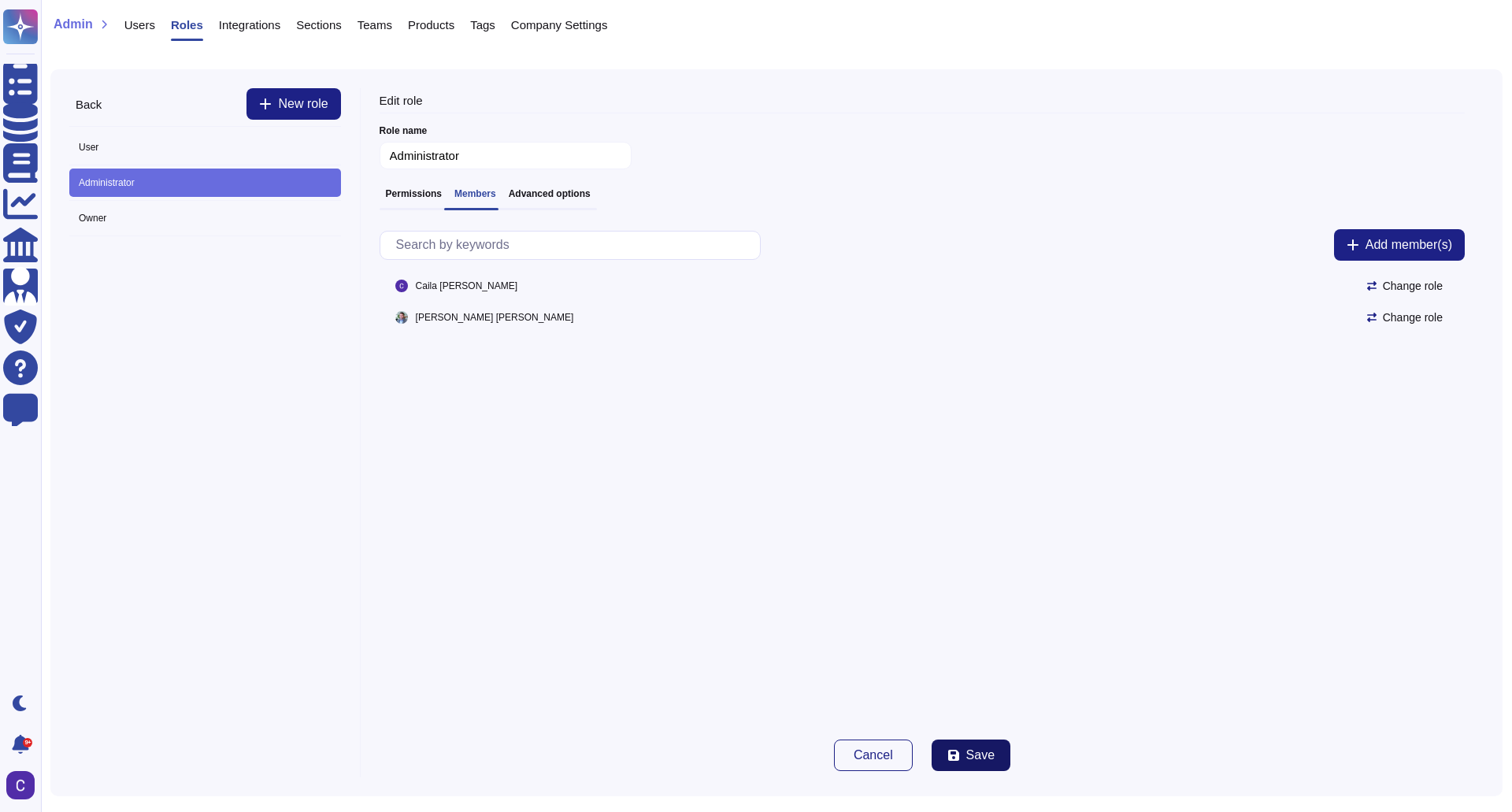
click at [989, 752] on span "Save" at bounding box center [980, 755] width 29 height 13
click at [958, 762] on button "Save" at bounding box center [971, 755] width 79 height 32
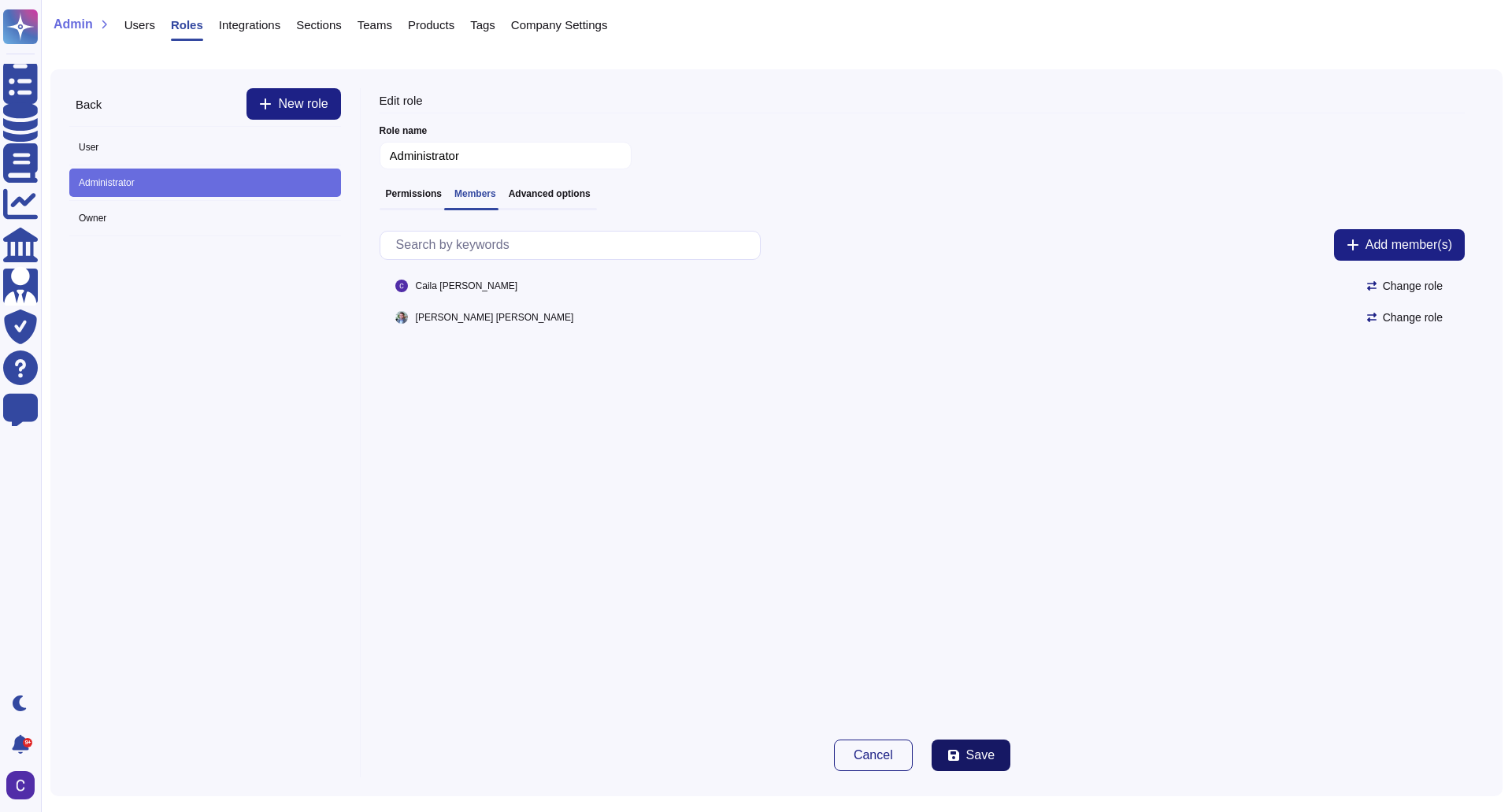
click at [975, 761] on span "Save" at bounding box center [980, 755] width 29 height 13
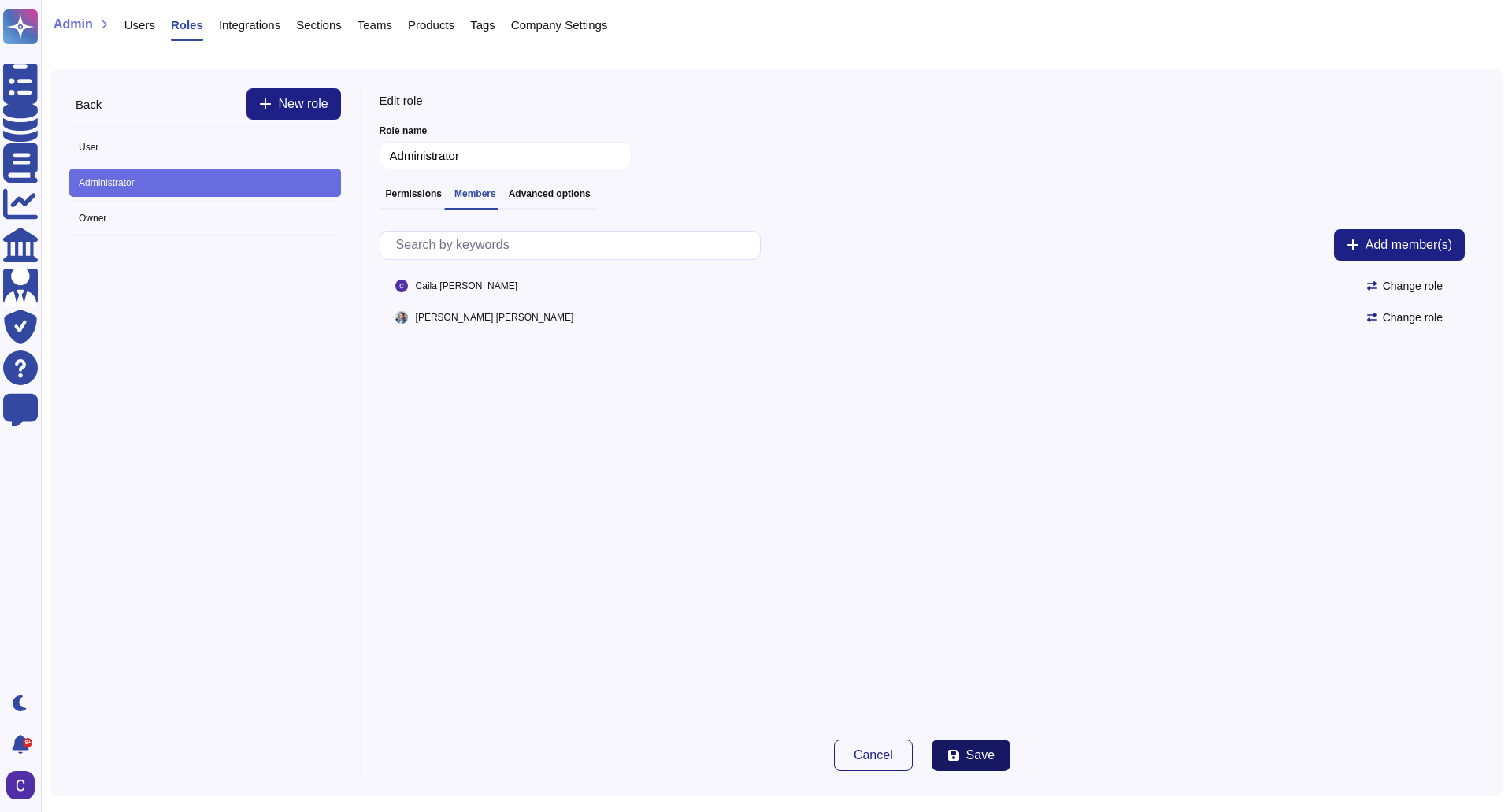
click at [975, 761] on span "Save" at bounding box center [980, 755] width 29 height 13
click at [1438, 286] on div "Change role" at bounding box center [1408, 286] width 82 height 12
click at [1394, 372] on span "Administrator" at bounding box center [1404, 366] width 70 height 14
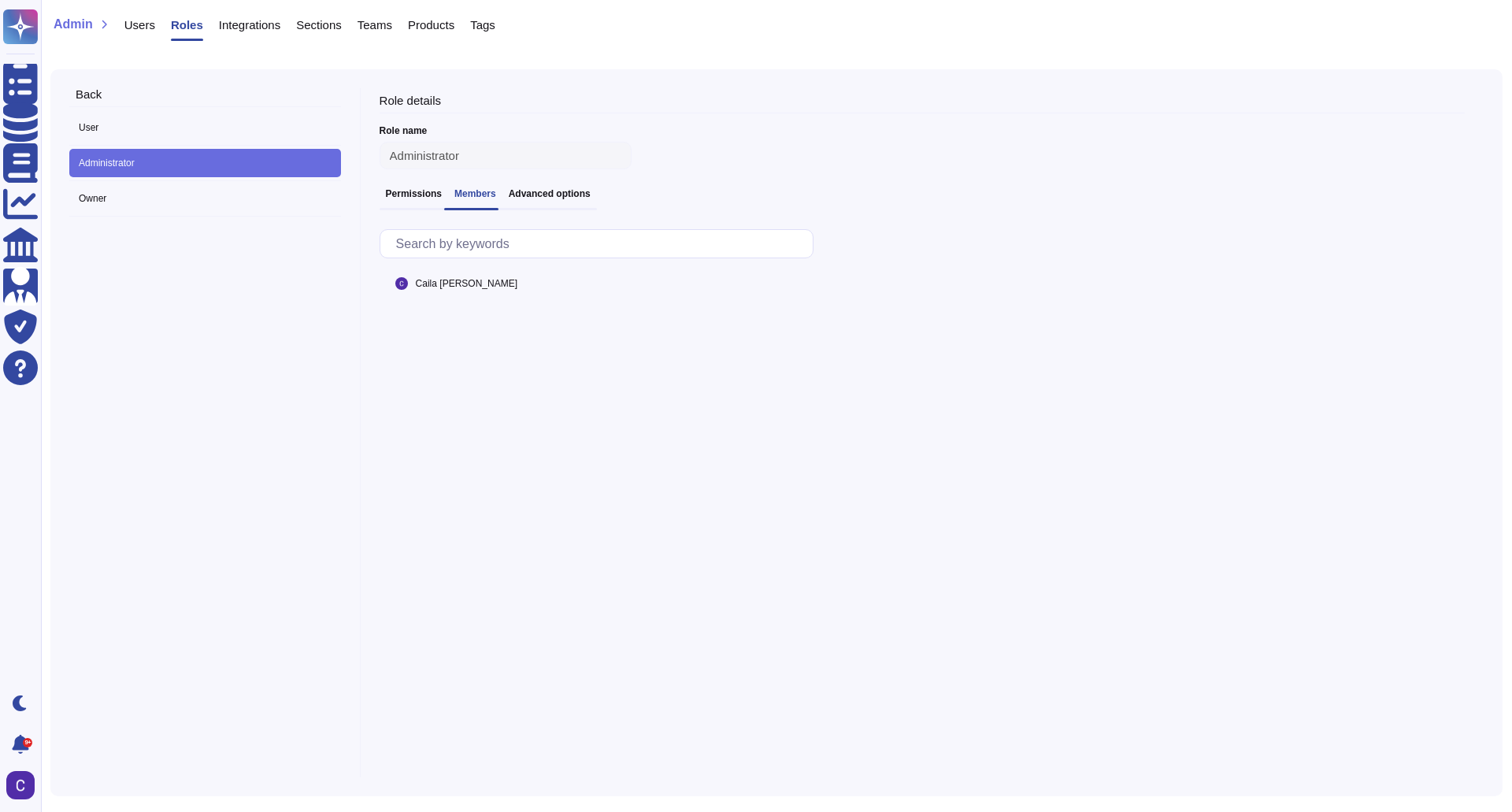
click at [70, 95] on icon at bounding box center [70, 95] width 0 height 0
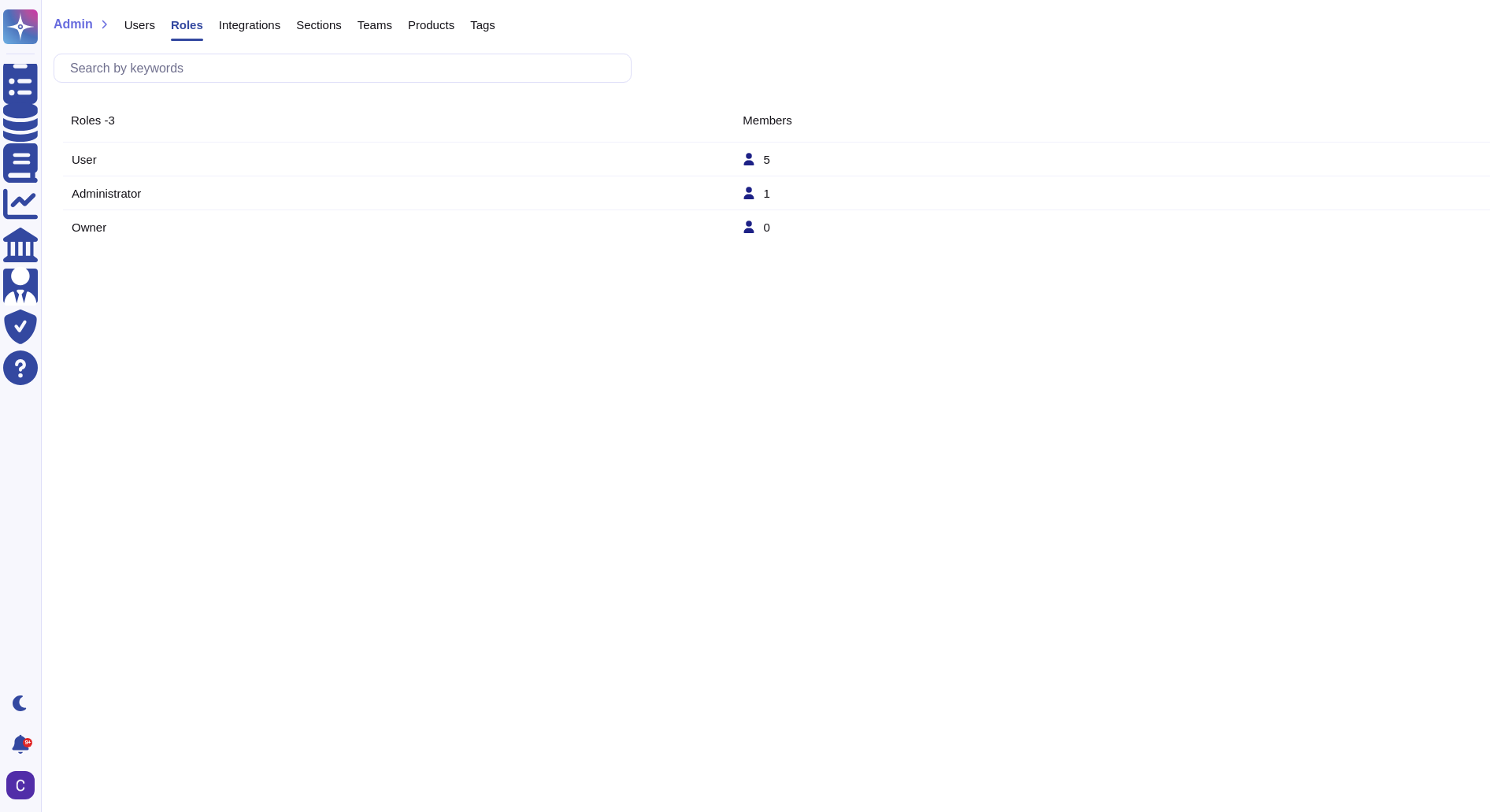
click at [117, 193] on td "Administrator" at bounding box center [406, 193] width 671 height 13
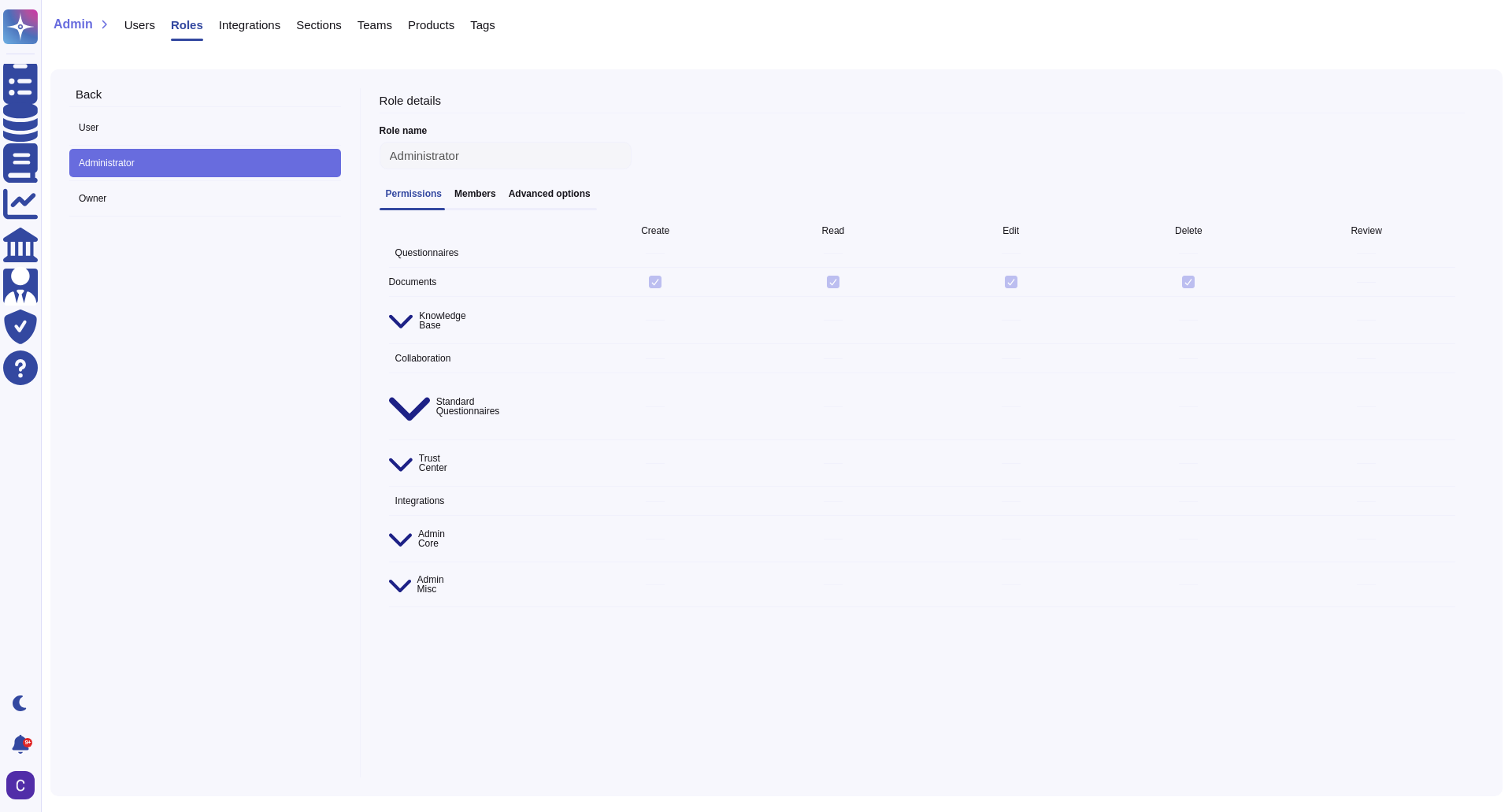
click at [473, 198] on h3 "Members" at bounding box center [475, 194] width 42 height 11
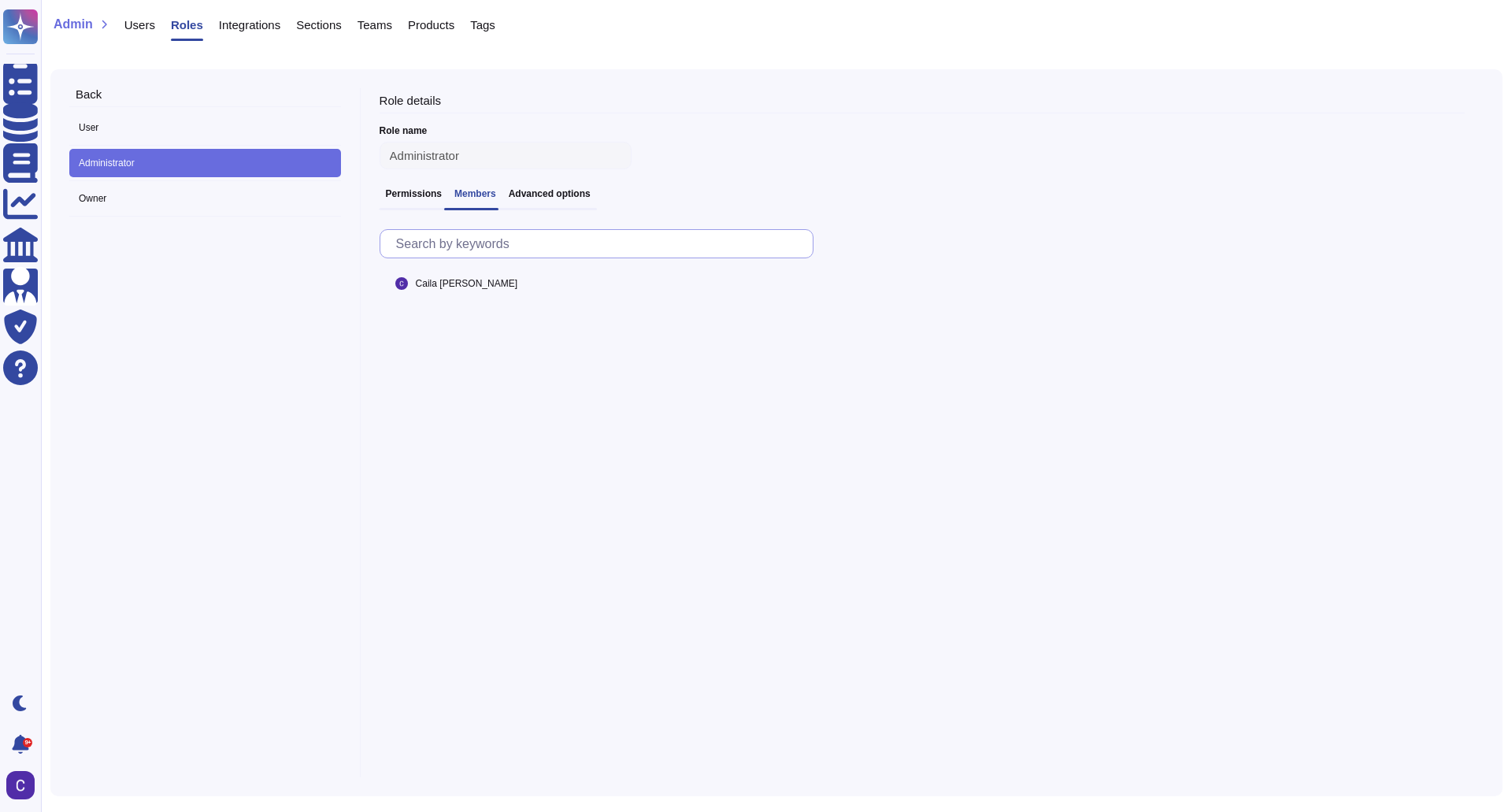
click at [638, 257] on input "text" at bounding box center [600, 244] width 424 height 28
click at [678, 302] on div "Caila Schwartz" at bounding box center [922, 499] width 1085 height 554
click at [398, 200] on h3 "Permissions" at bounding box center [414, 194] width 56 height 11
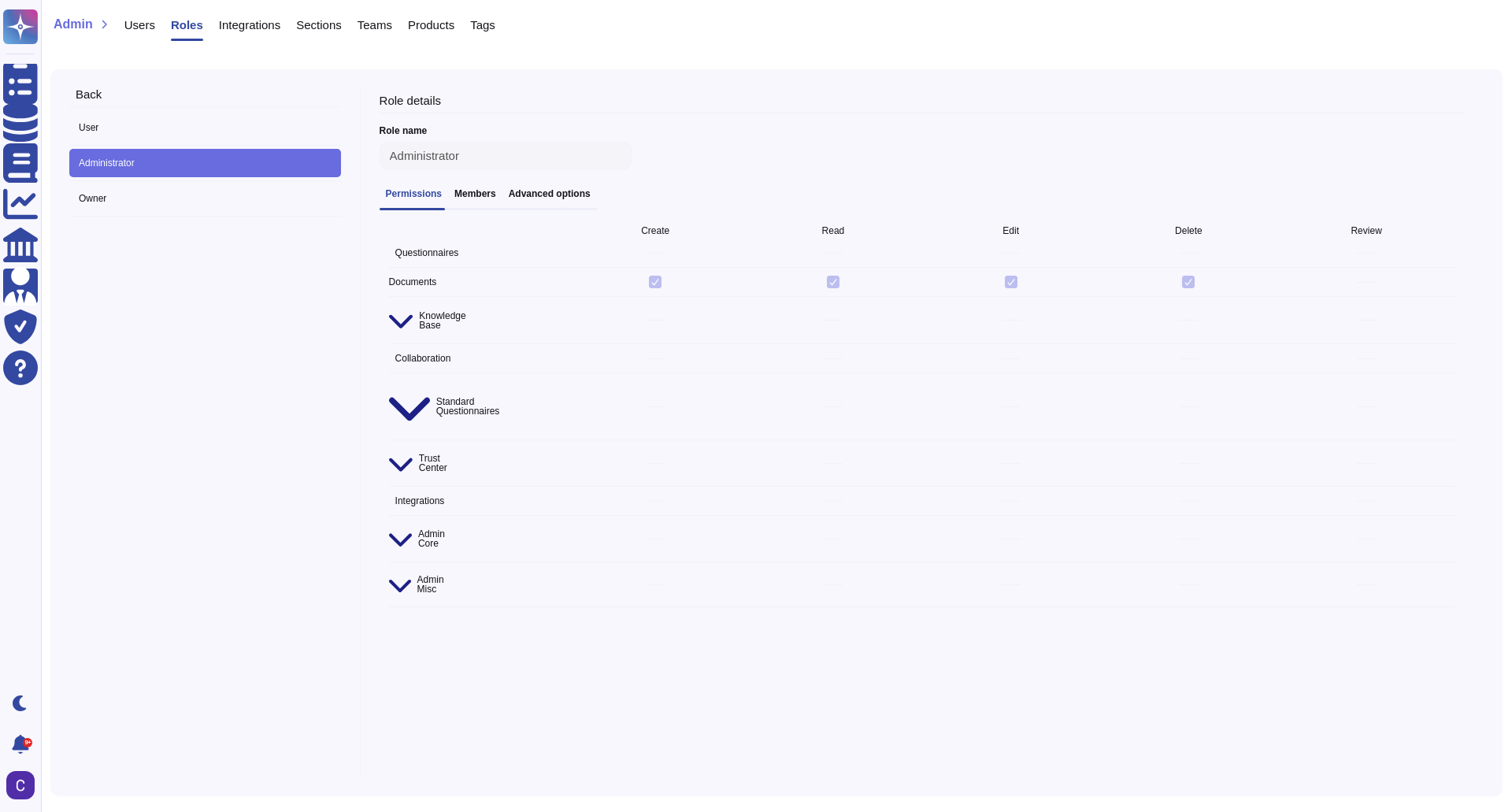
click at [486, 195] on h3 "Members" at bounding box center [475, 194] width 42 height 11
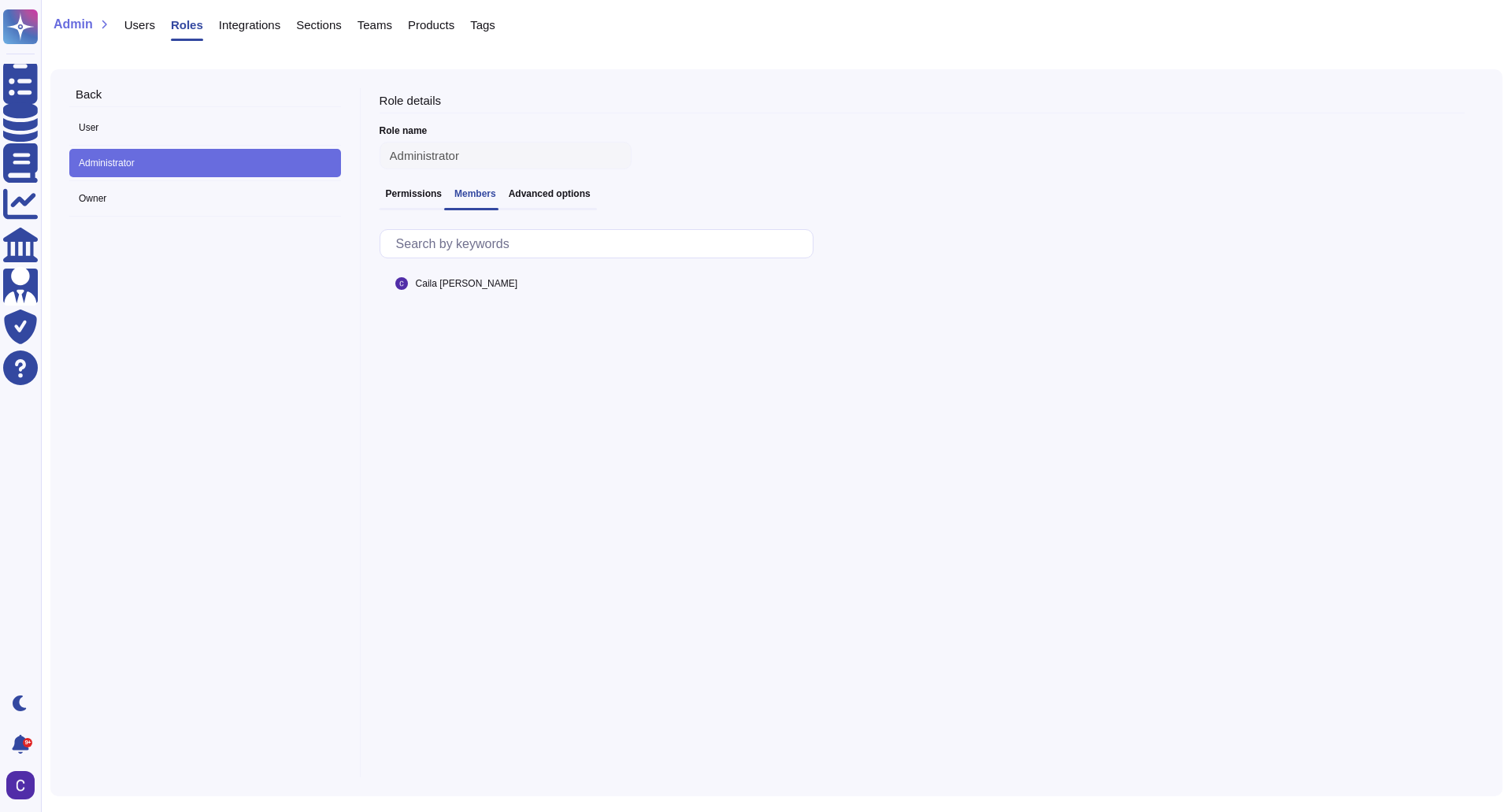
click at [426, 195] on h3 "Permissions" at bounding box center [414, 194] width 56 height 11
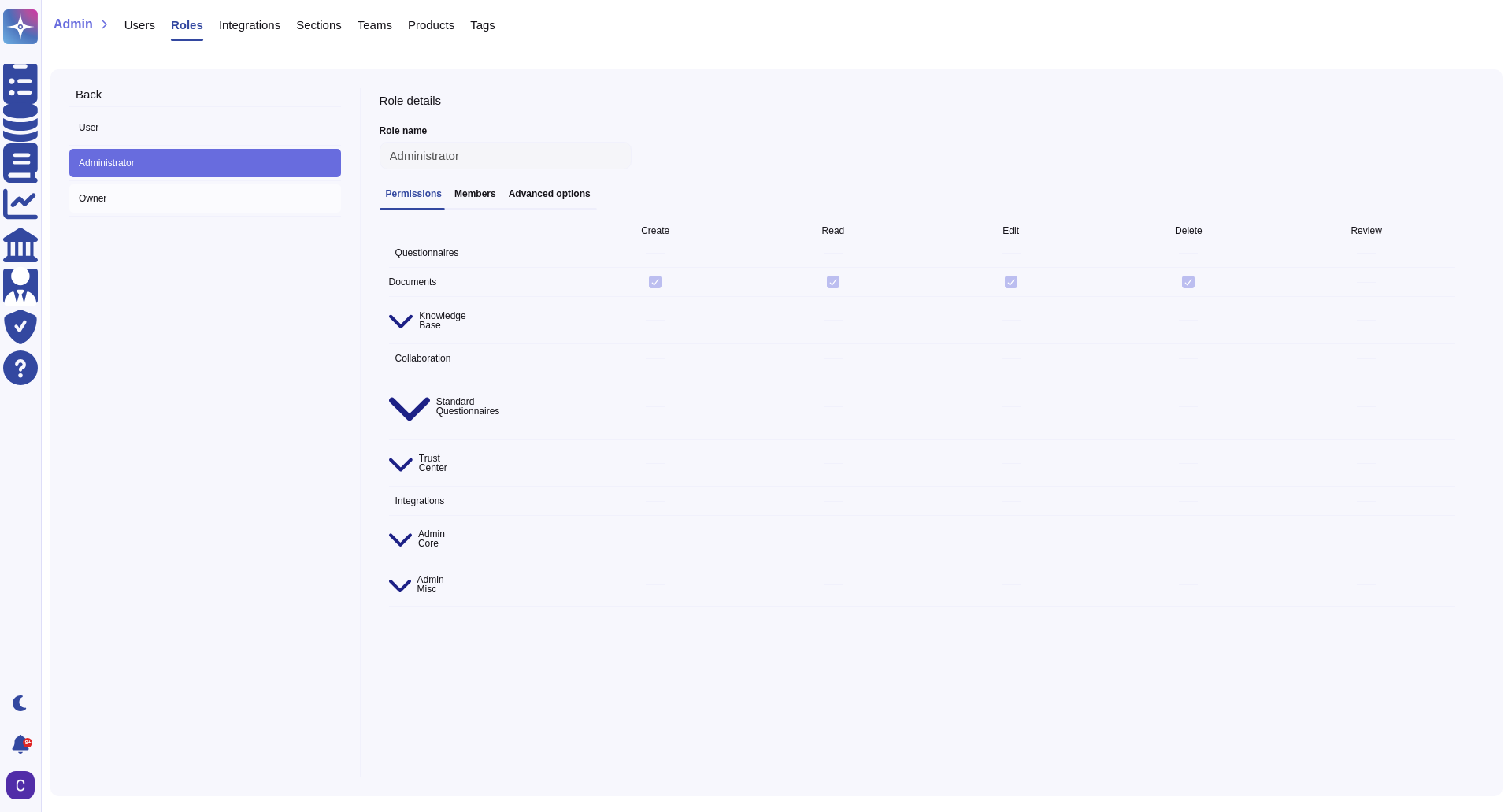
click at [89, 187] on span "Owner" at bounding box center [205, 199] width 272 height 29
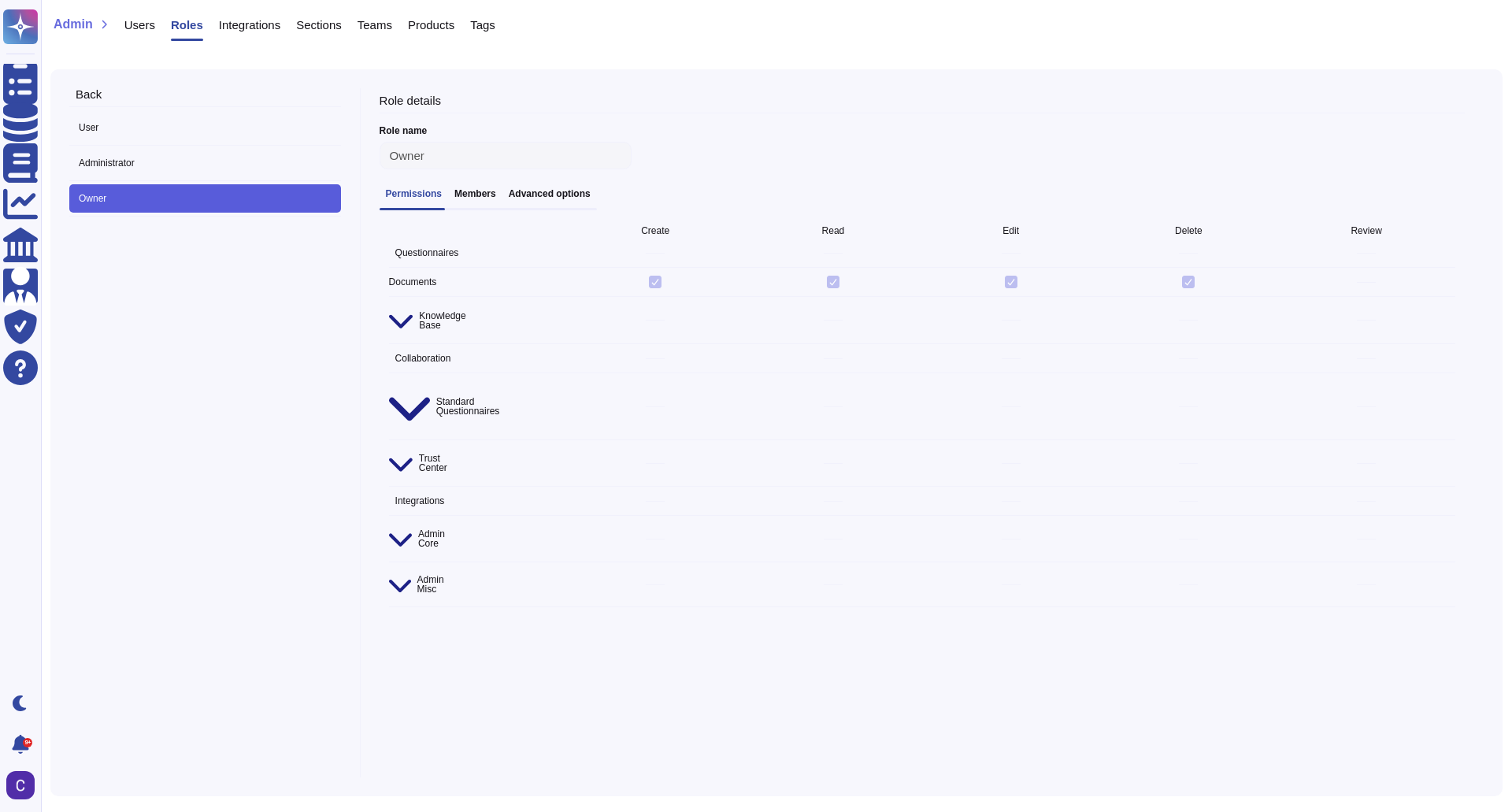
click at [153, 195] on span "Owner" at bounding box center [205, 199] width 272 height 29
click at [456, 192] on h3 "Members" at bounding box center [475, 194] width 42 height 11
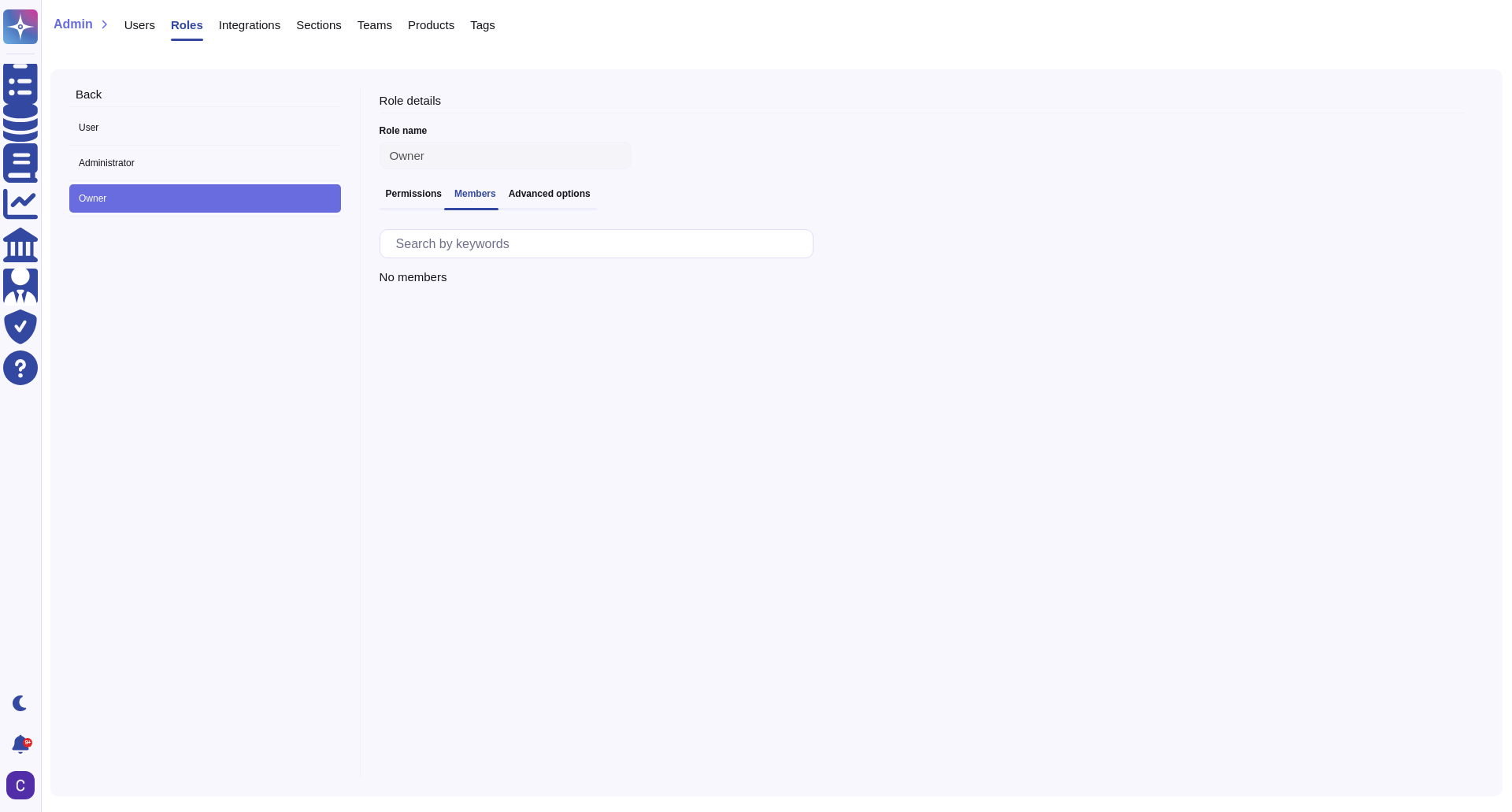
click at [463, 231] on div at bounding box center [922, 243] width 1085 height 42
click at [463, 236] on input "text" at bounding box center [600, 244] width 424 height 28
click at [181, 122] on span "User" at bounding box center [205, 127] width 272 height 29
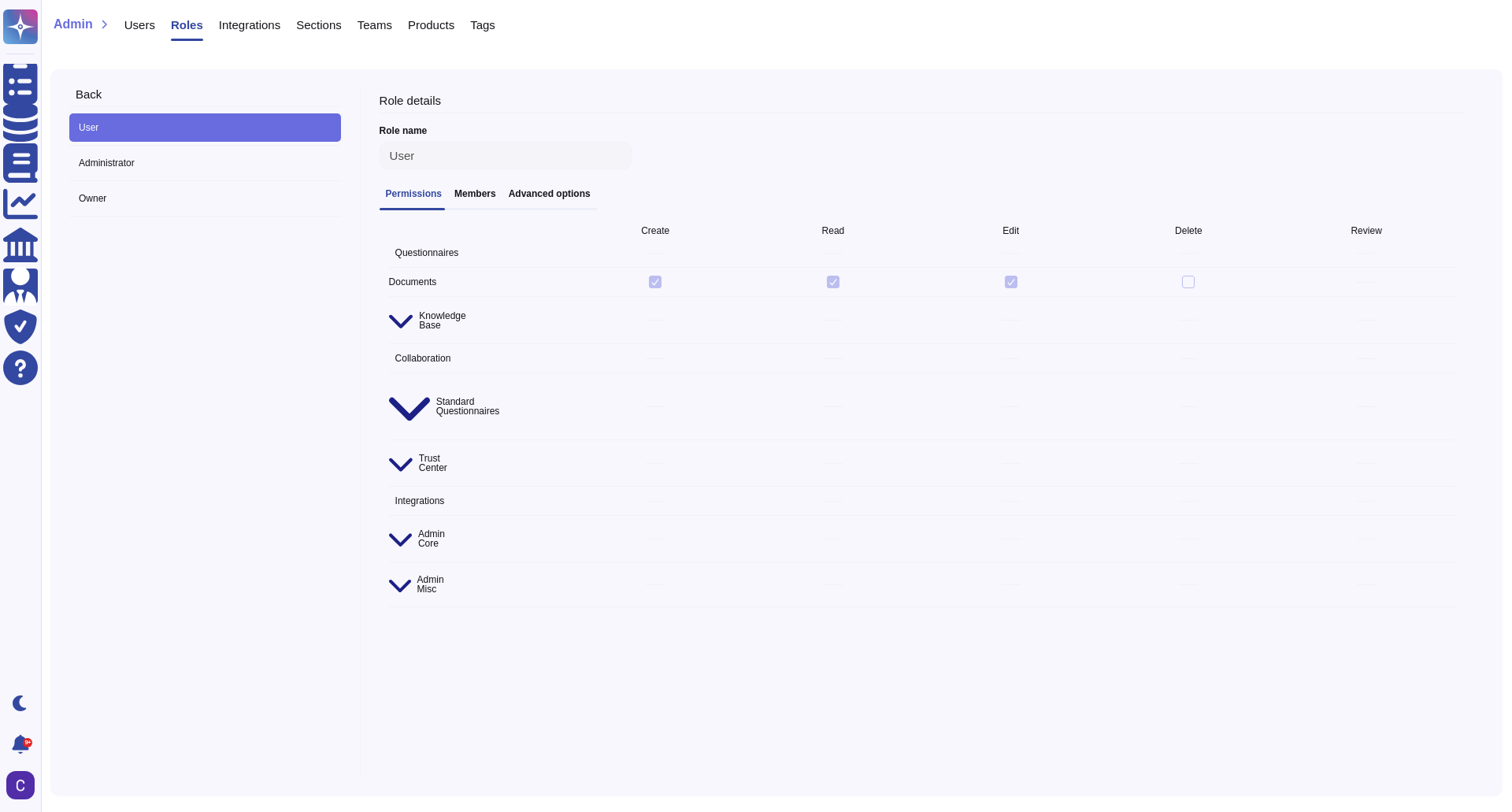
click at [481, 187] on div "Permissions Members Advanced options" at bounding box center [922, 199] width 1085 height 34
click at [473, 193] on h3 "Members" at bounding box center [475, 194] width 42 height 11
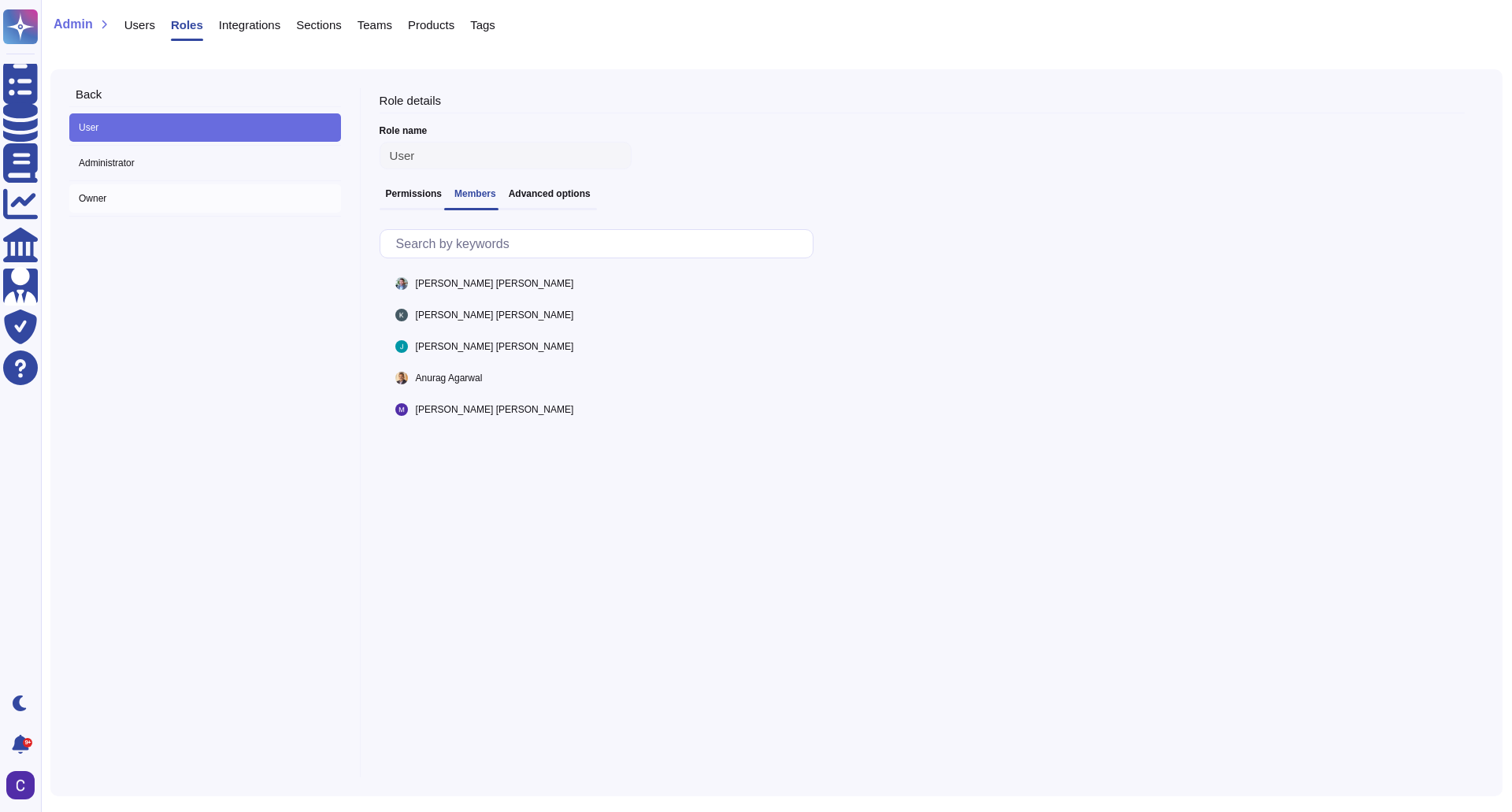
click at [225, 190] on span "Owner" at bounding box center [205, 199] width 272 height 29
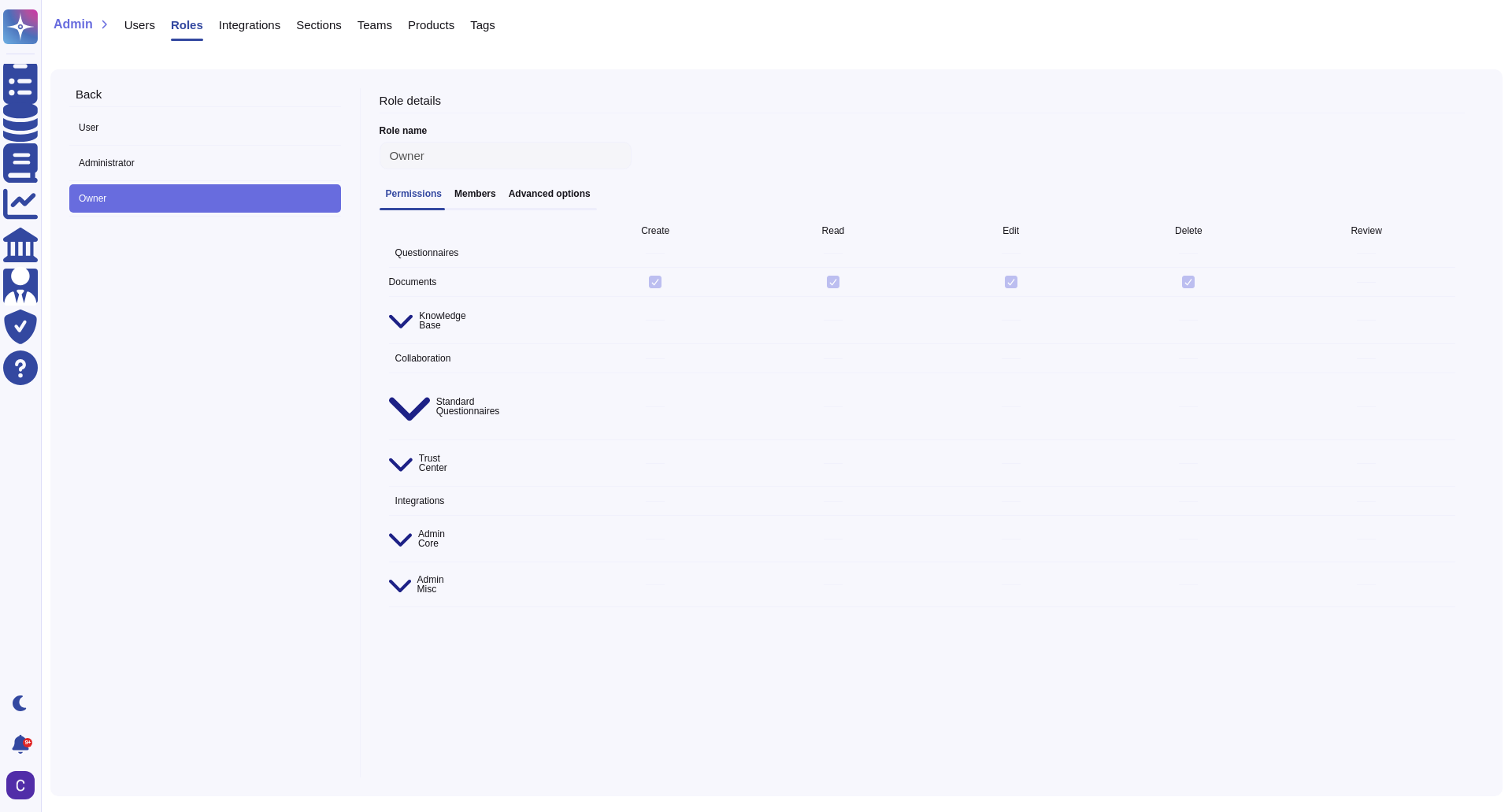
click at [485, 196] on h3 "Members" at bounding box center [475, 194] width 42 height 11
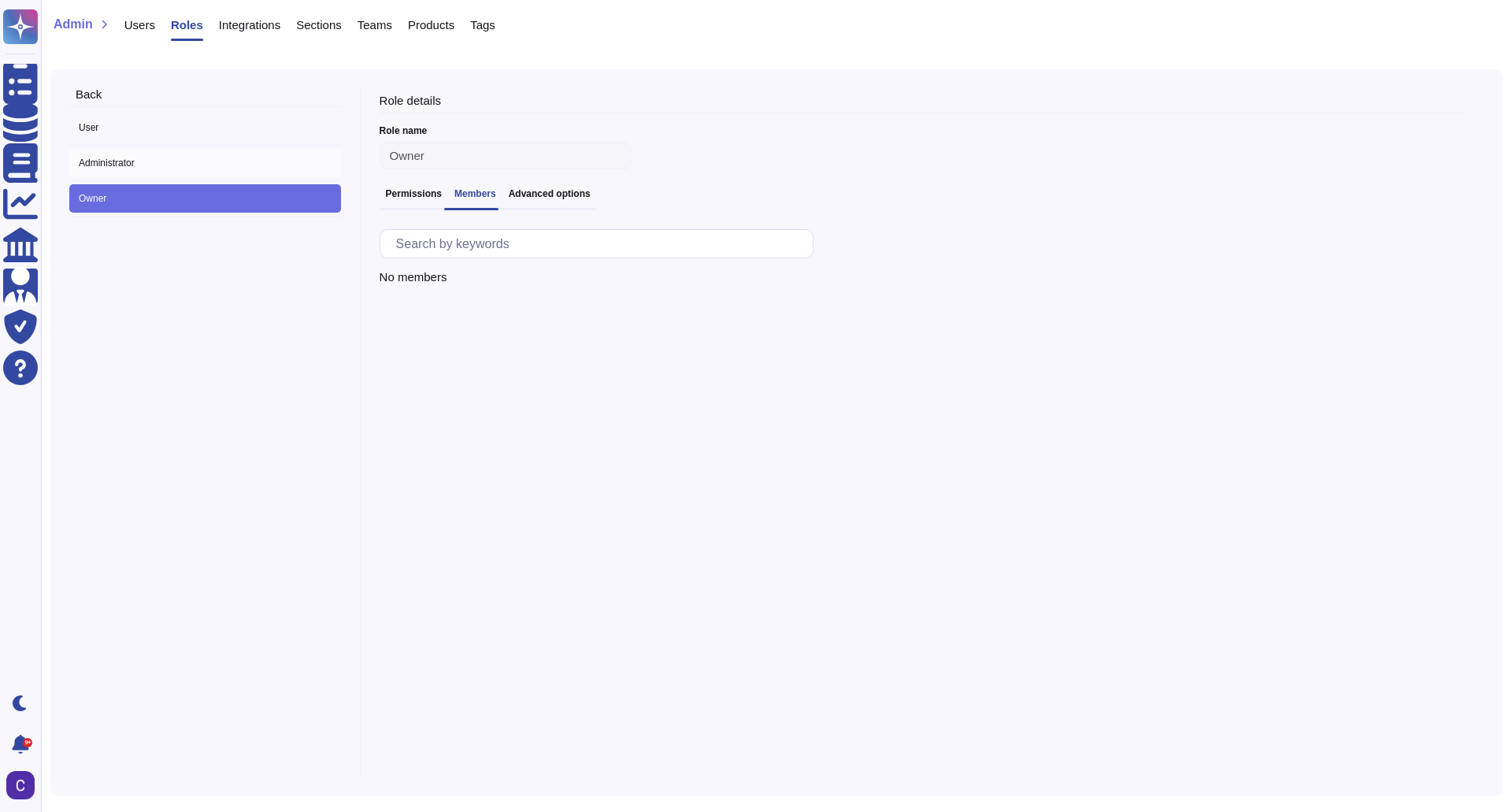
click at [171, 164] on span "Administrator" at bounding box center [205, 162] width 272 height 29
type input "Administrator"
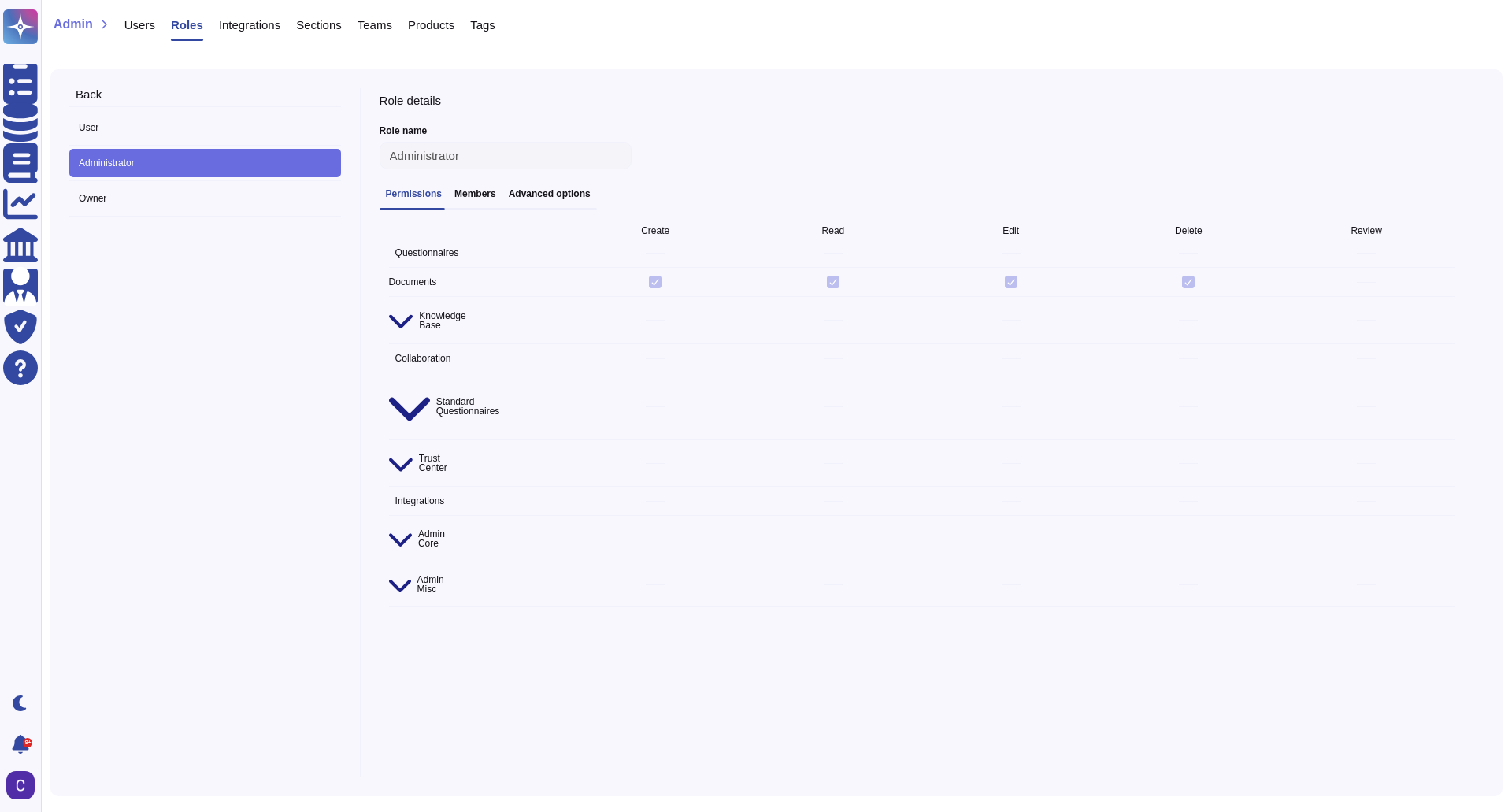
click at [147, 25] on span "Users" at bounding box center [139, 24] width 31 height 12
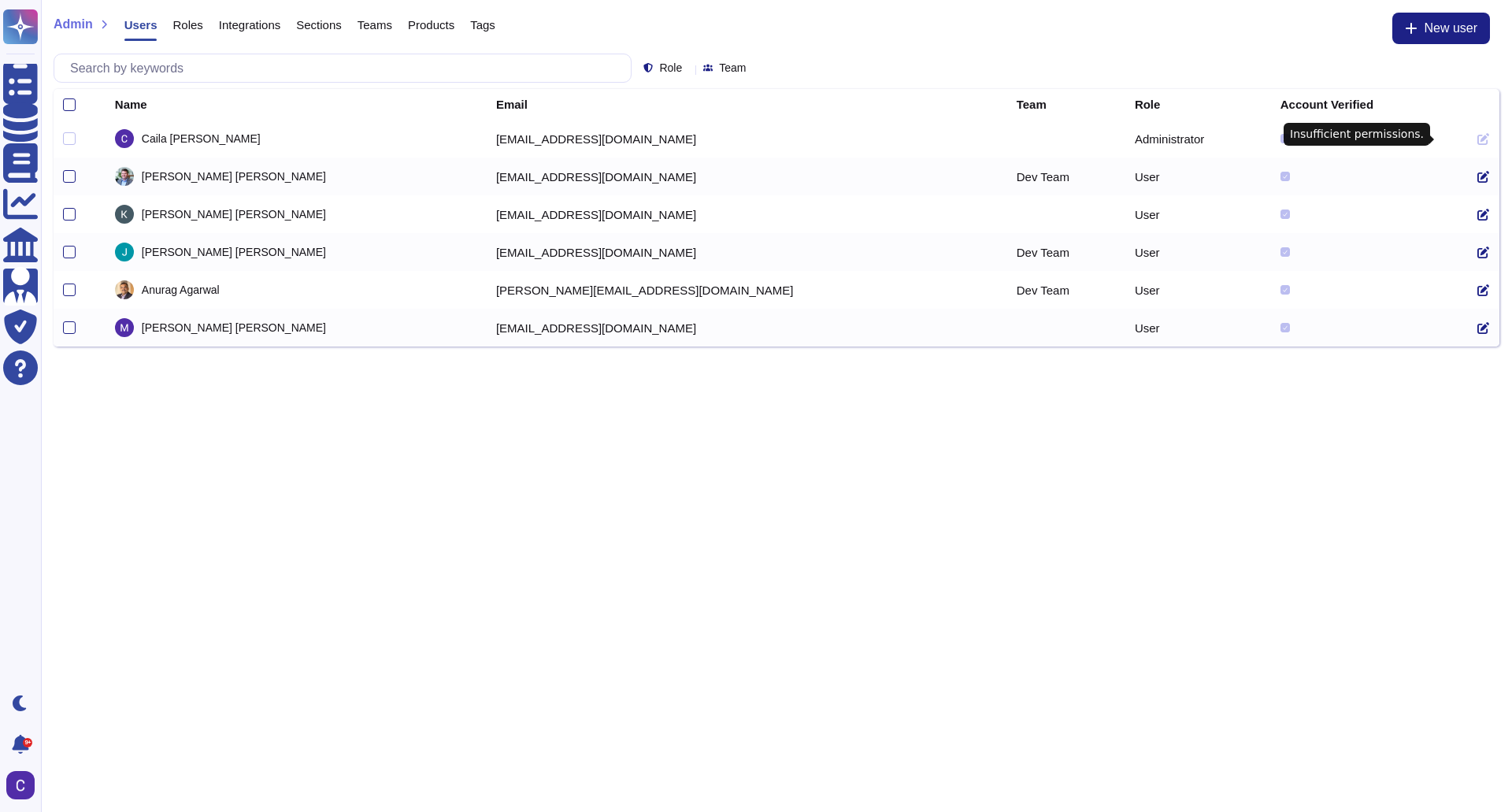
click at [1478, 141] on icon at bounding box center [1483, 138] width 12 height 12
click at [241, 24] on span "Integrations" at bounding box center [250, 24] width 61 height 12
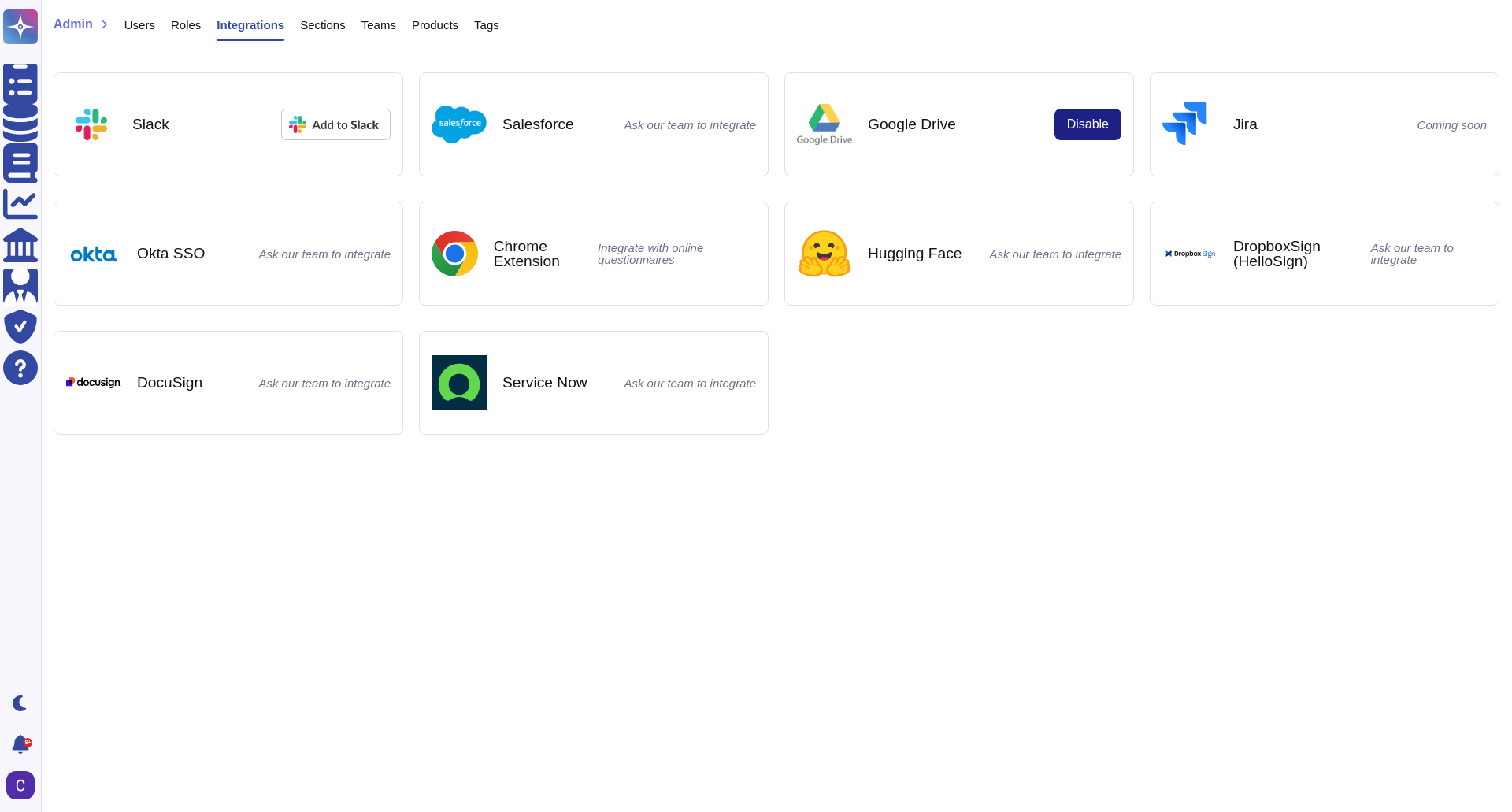
click at [200, 25] on div "Integrations" at bounding box center [242, 29] width 84 height 32
click at [184, 25] on span "Roles" at bounding box center [186, 24] width 30 height 12
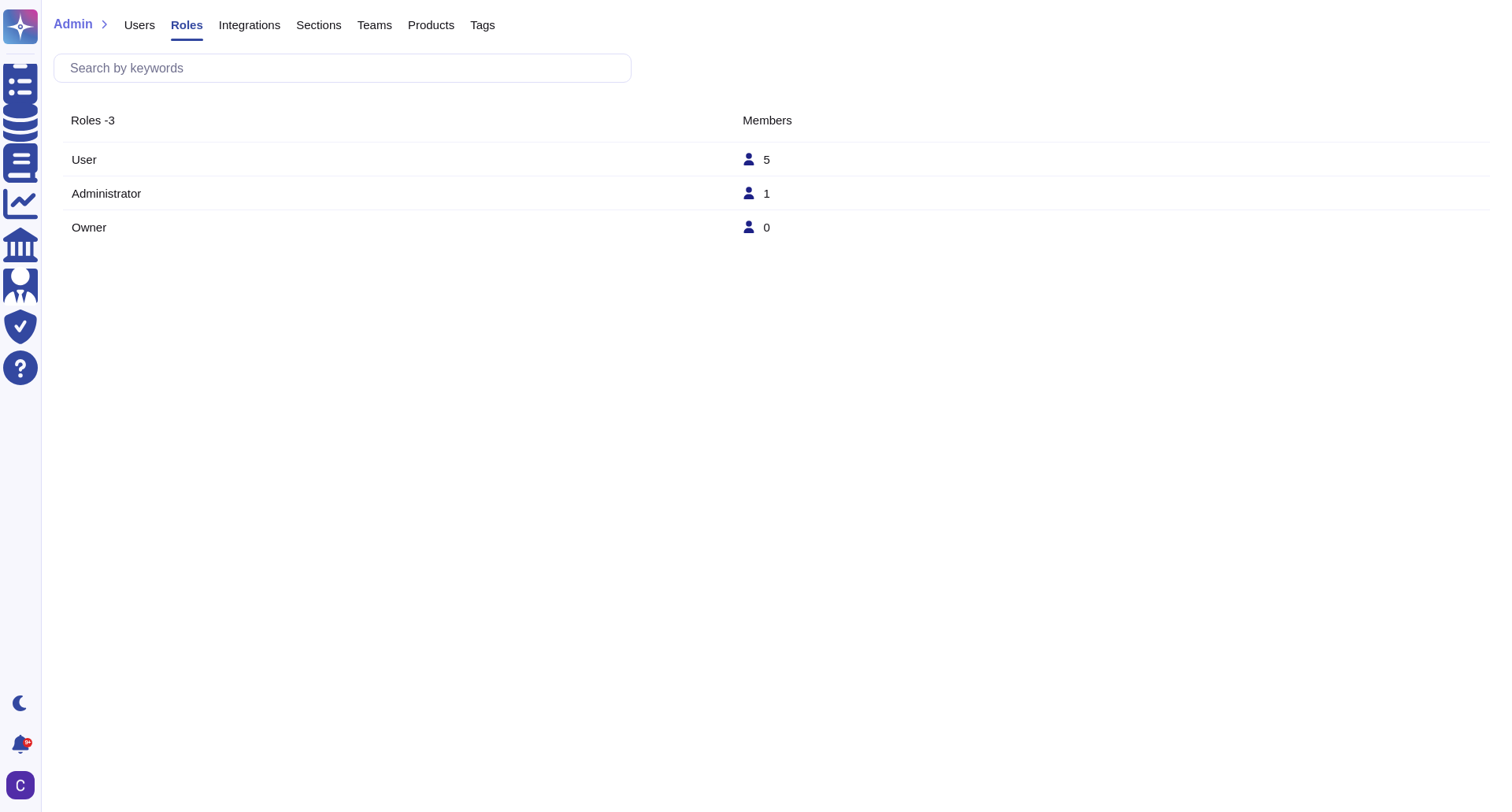
click at [375, 205] on tr "Administrator 1" at bounding box center [777, 193] width 1428 height 33
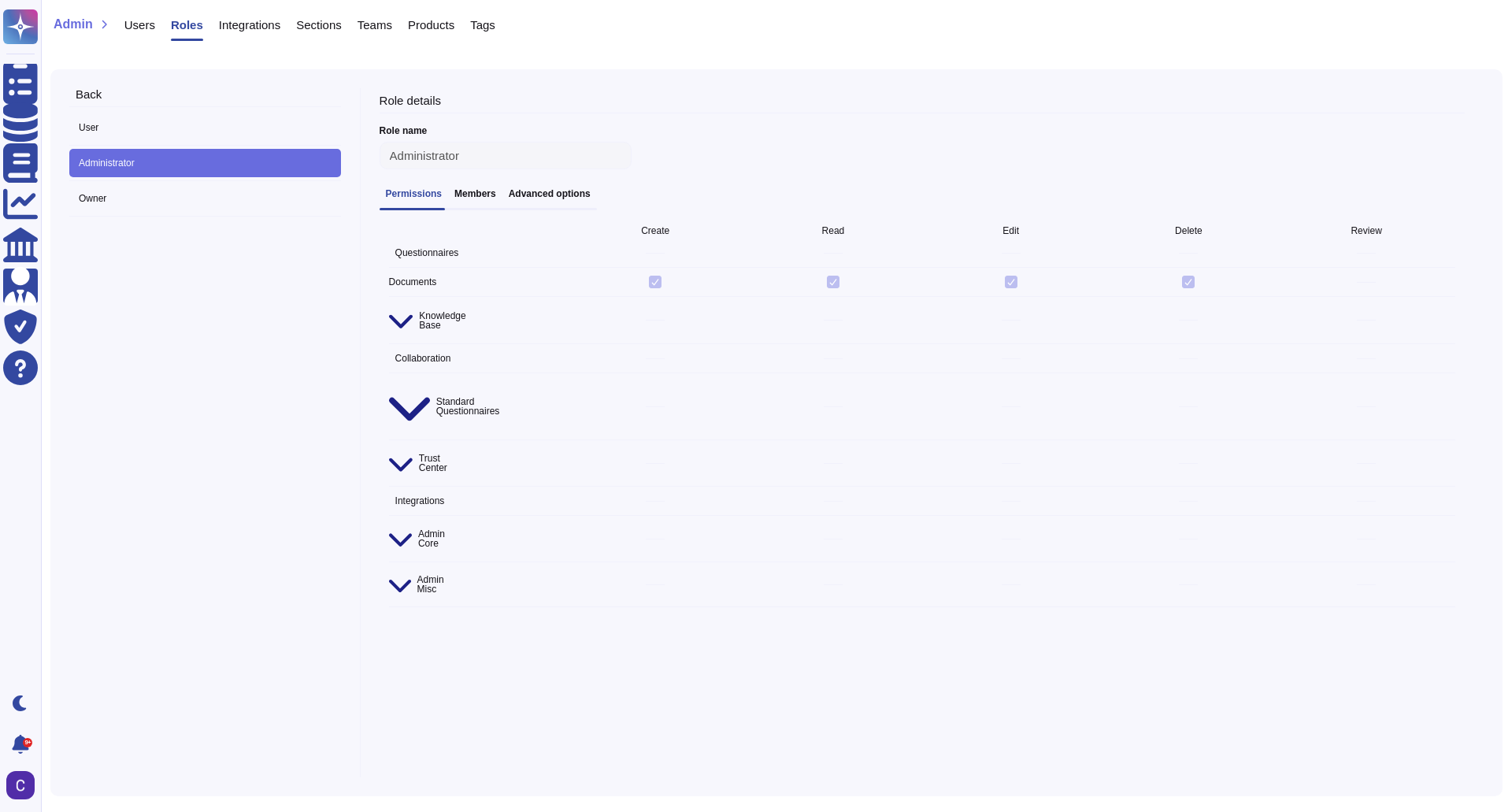
click at [480, 192] on h3 "Members" at bounding box center [475, 194] width 42 height 11
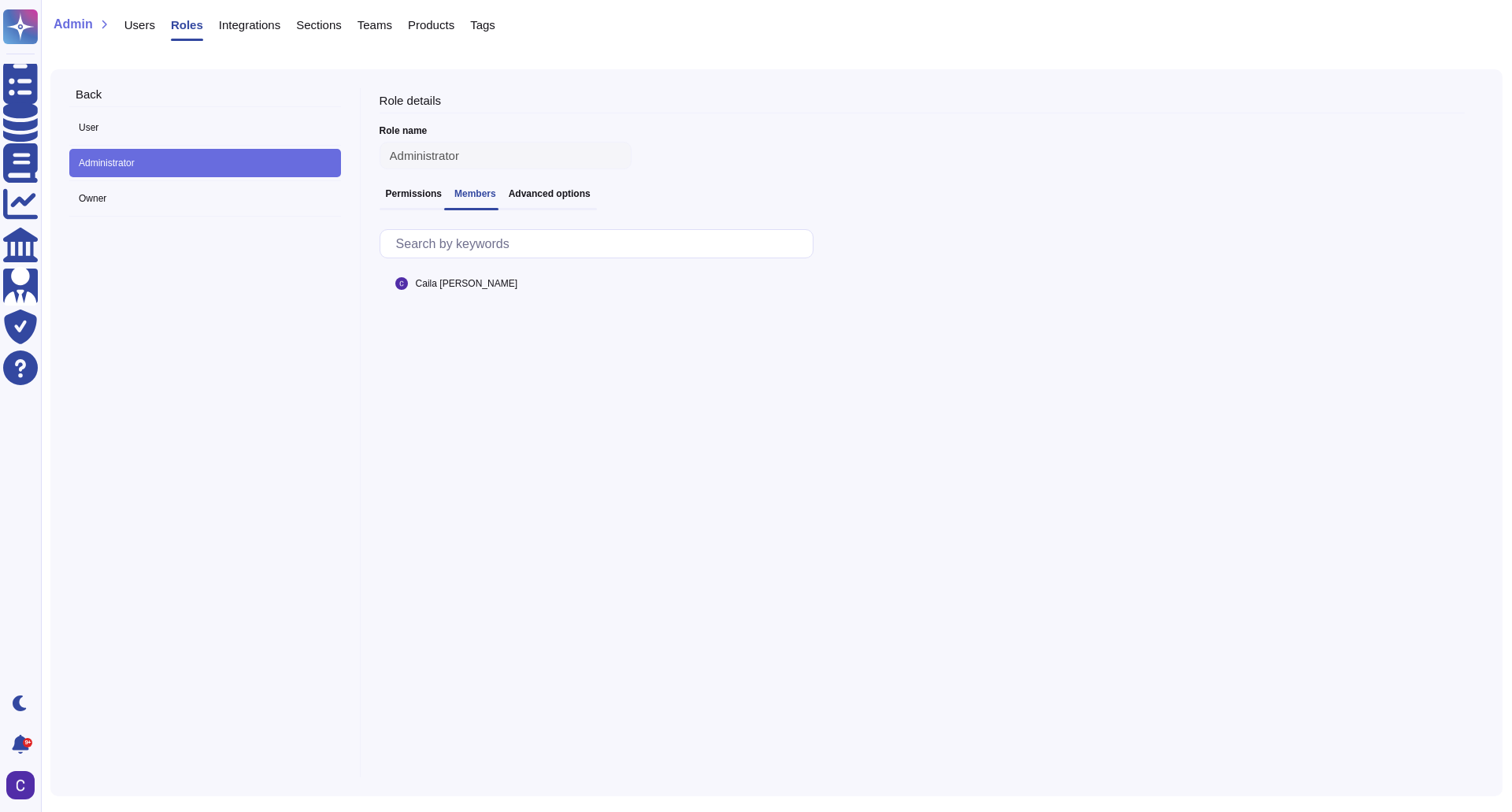
click at [444, 286] on span "Caila Schwartz" at bounding box center [466, 283] width 101 height 9
click at [416, 289] on span "Caila Schwartz" at bounding box center [466, 283] width 101 height 9
click at [550, 200] on h3 "Advanced options" at bounding box center [549, 194] width 82 height 11
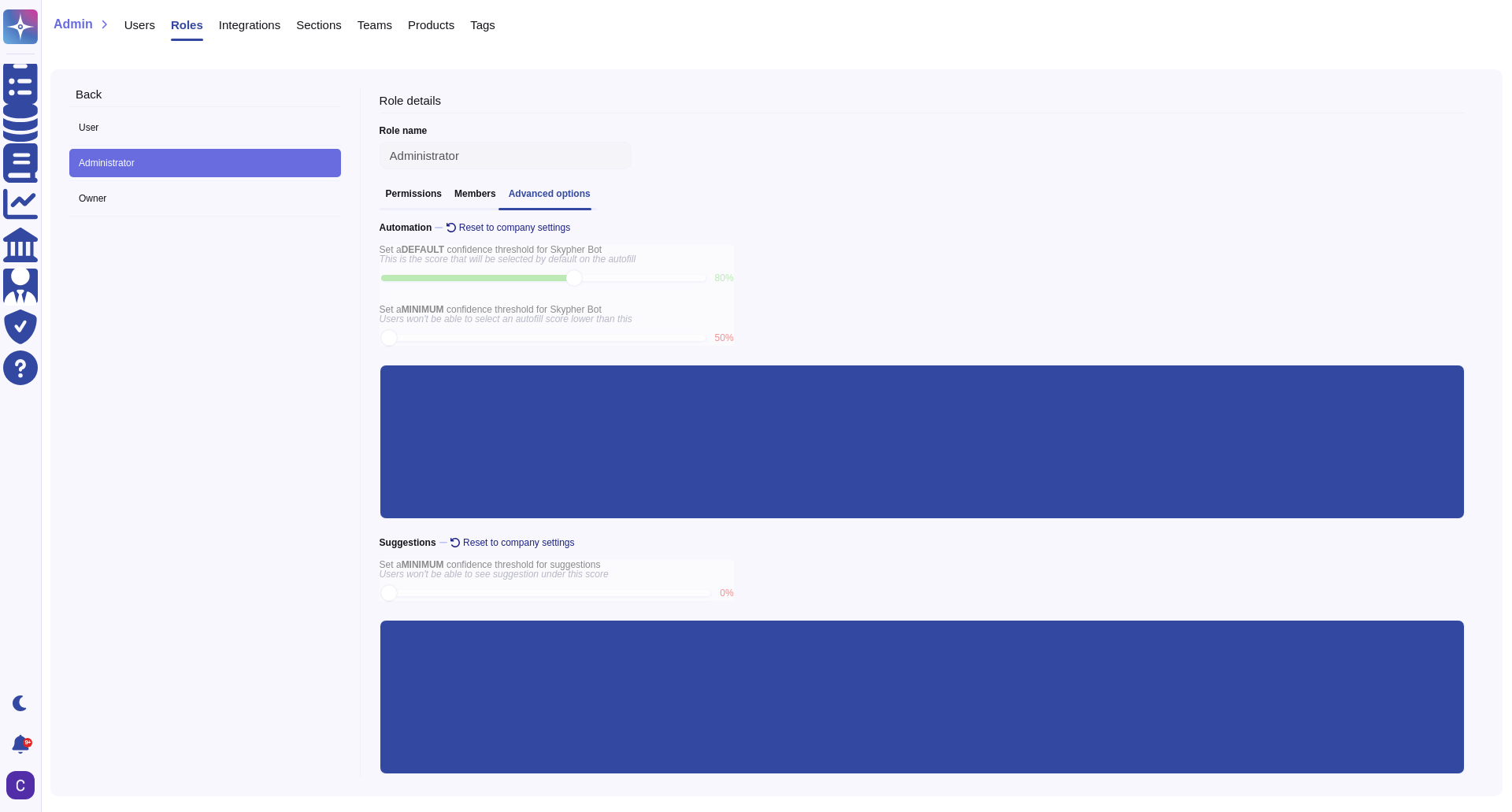
click at [195, 144] on div "User" at bounding box center [205, 129] width 272 height 32
click at [200, 133] on span "User" at bounding box center [205, 127] width 272 height 29
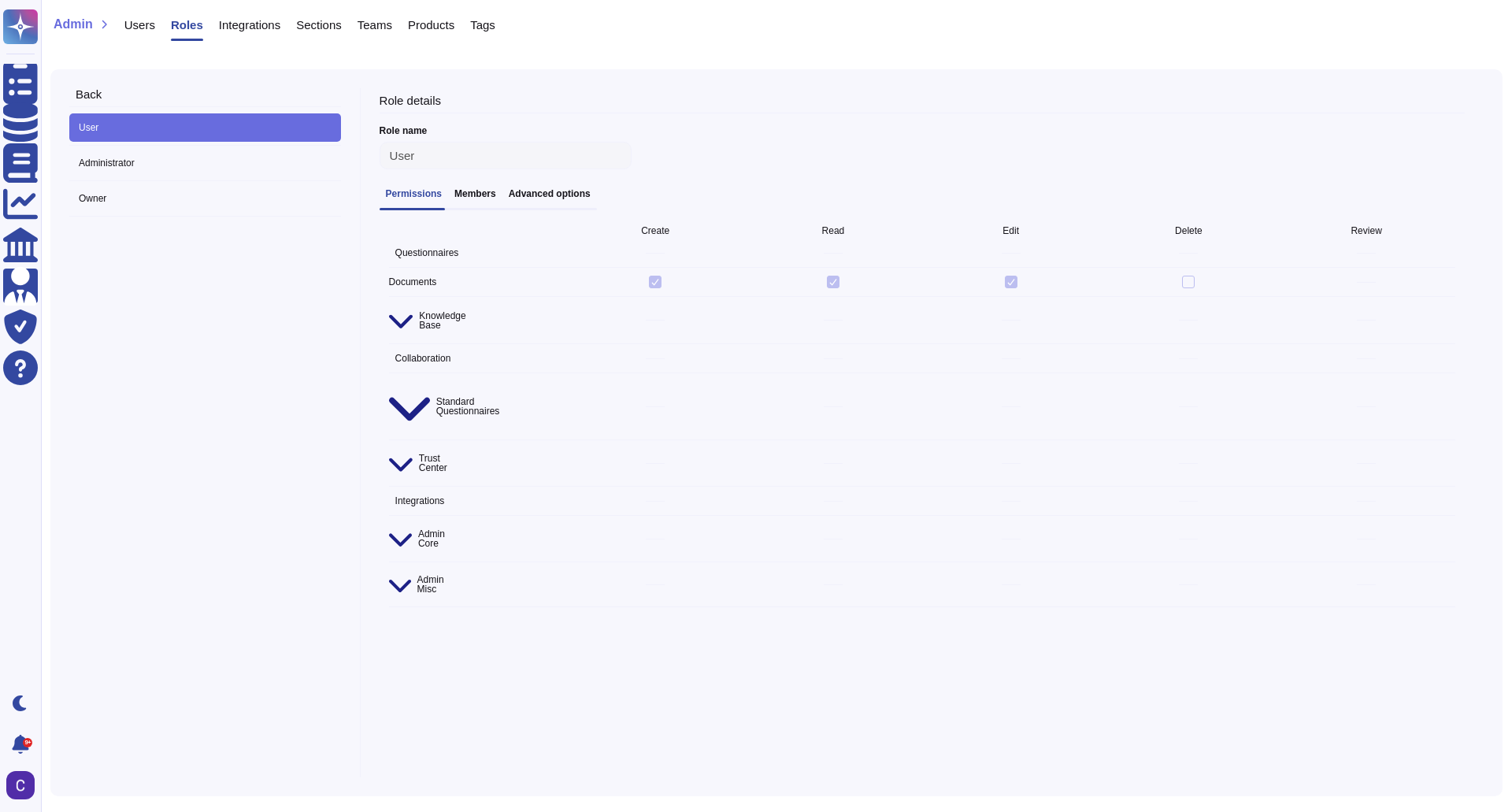
click at [468, 200] on h3 "Members" at bounding box center [475, 194] width 42 height 11
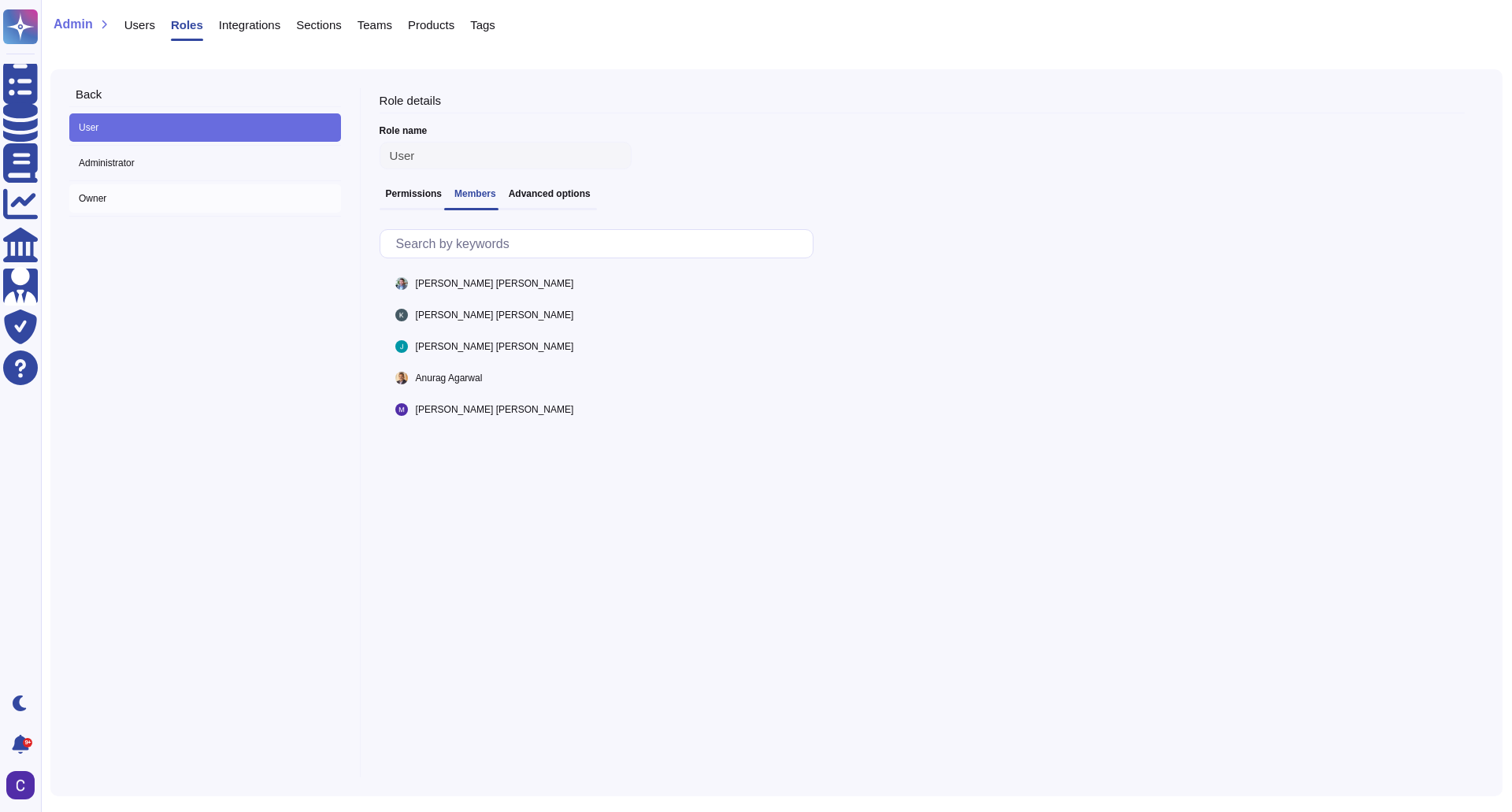
click at [202, 205] on span "Owner" at bounding box center [205, 199] width 272 height 29
type input "Owner"
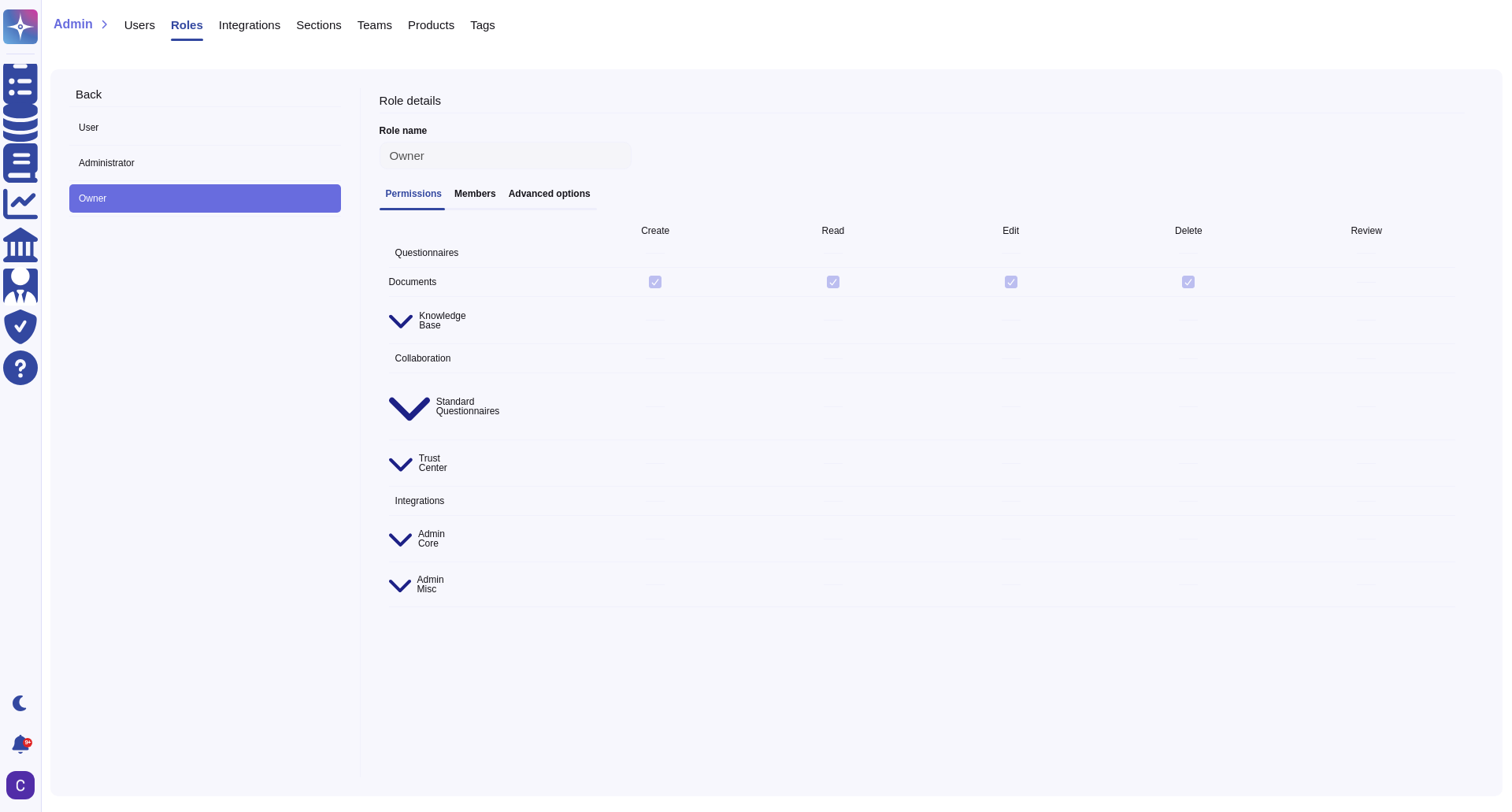
click at [682, 289] on span at bounding box center [655, 282] width 178 height 13
click at [439, 207] on div "Permissions Members Advanced options" at bounding box center [488, 200] width 217 height 22
click at [460, 198] on h3 "Members" at bounding box center [475, 194] width 42 height 11
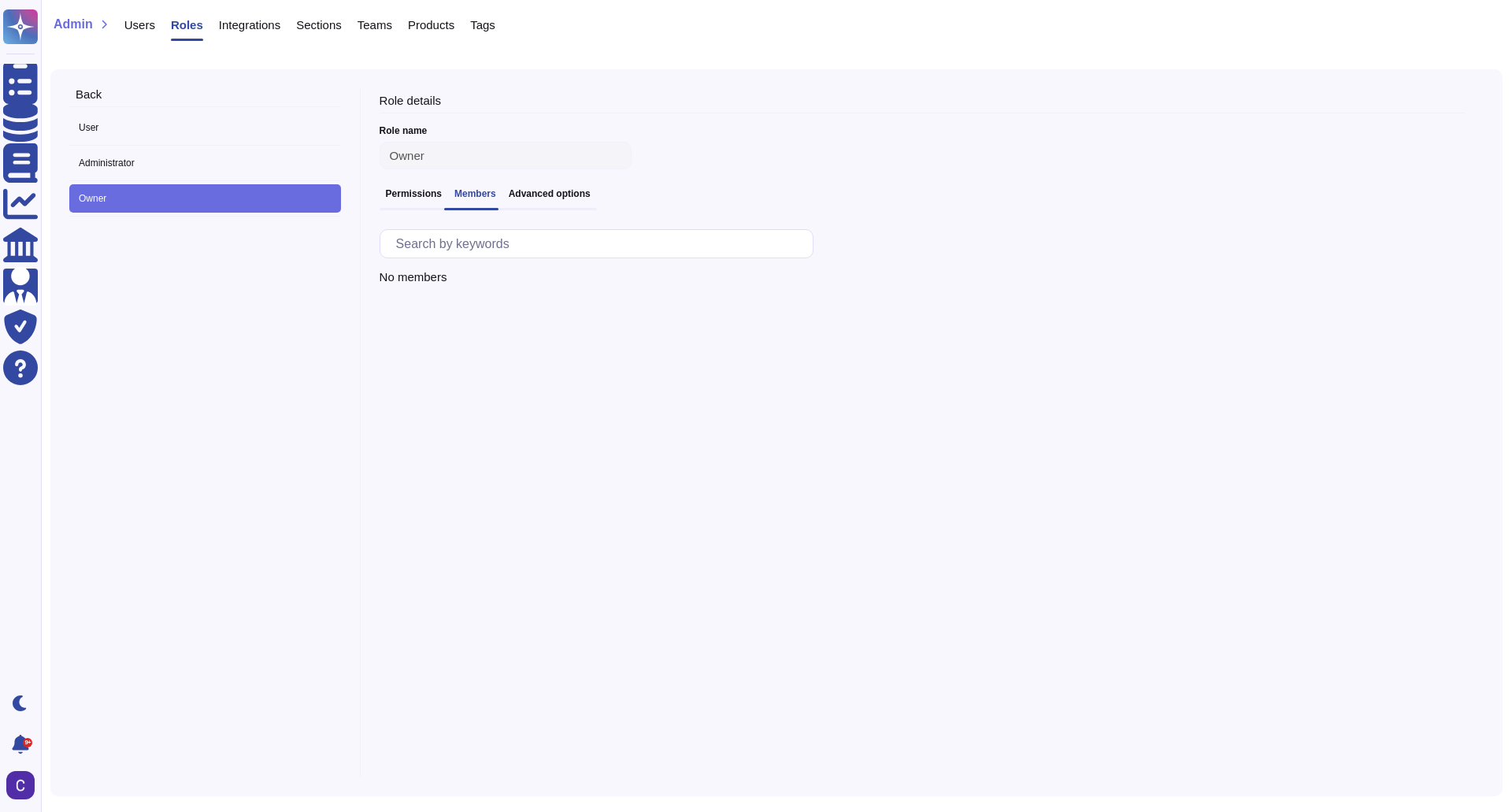
click at [267, 349] on div "Back User Administrator Owner" at bounding box center [215, 432] width 291 height 689
click at [297, 155] on span "Administrator" at bounding box center [205, 162] width 272 height 29
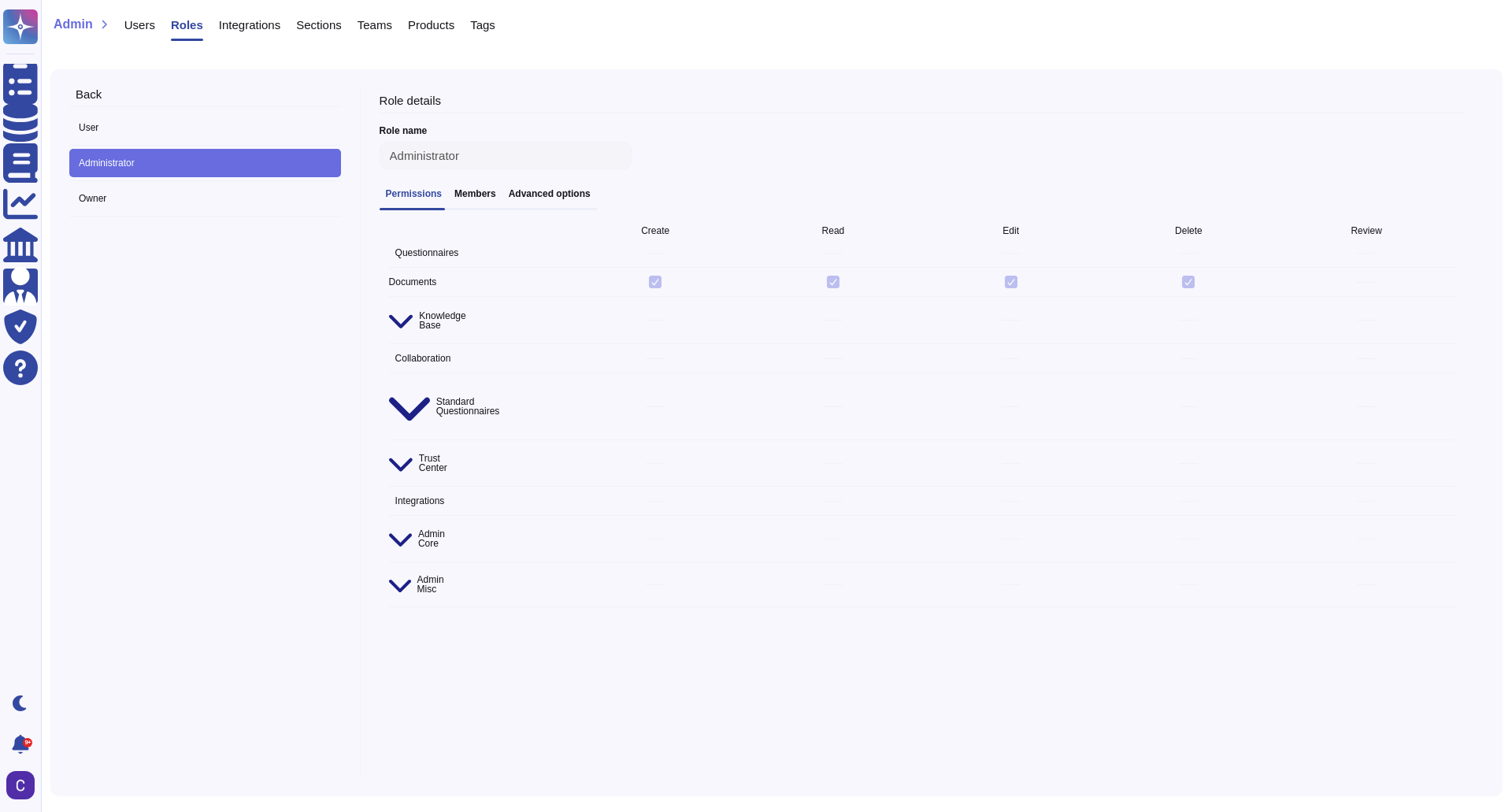
click at [472, 192] on h3 "Members" at bounding box center [475, 194] width 42 height 11
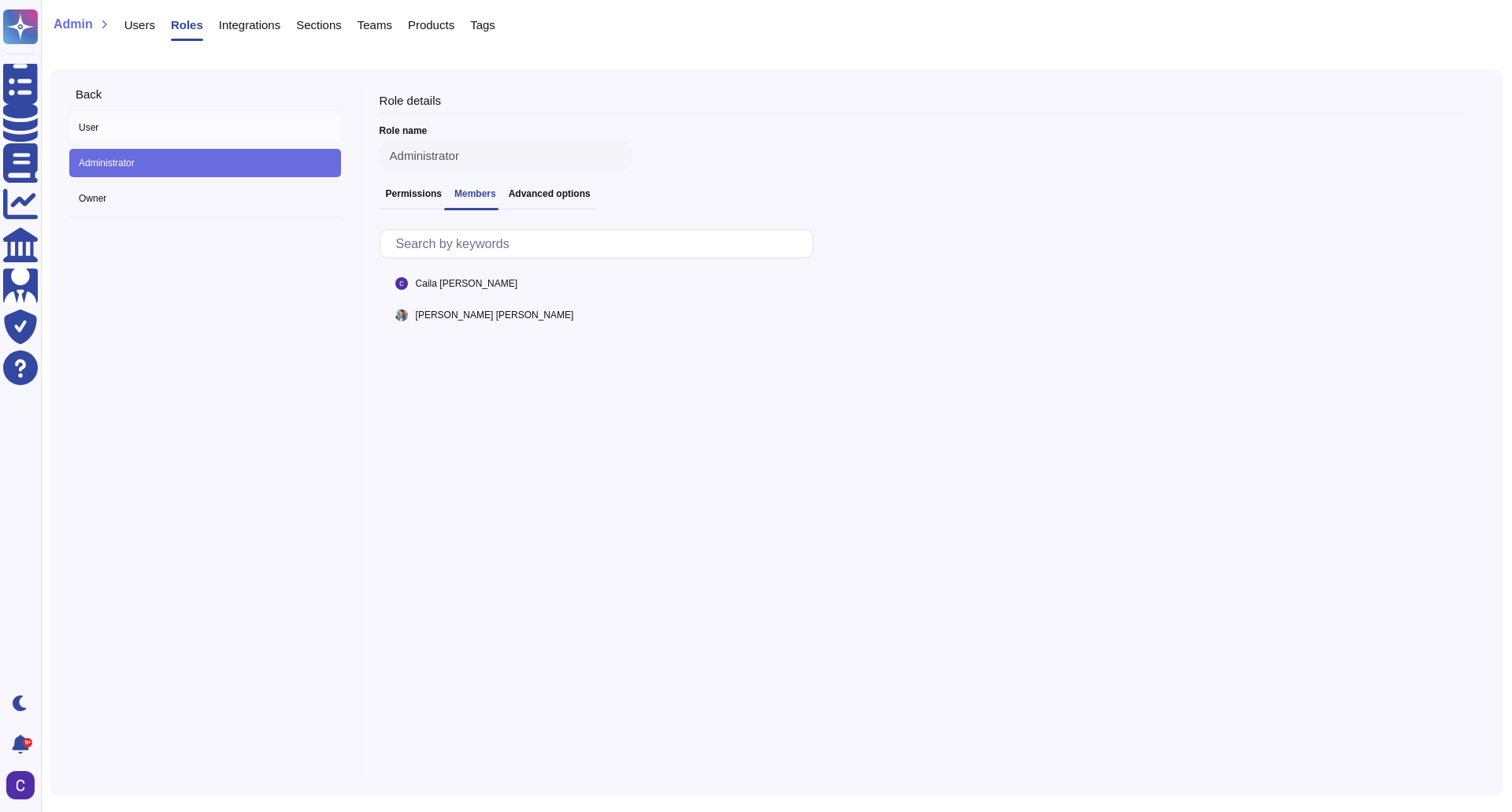
click at [160, 127] on span "User" at bounding box center [205, 127] width 272 height 29
type input "User"
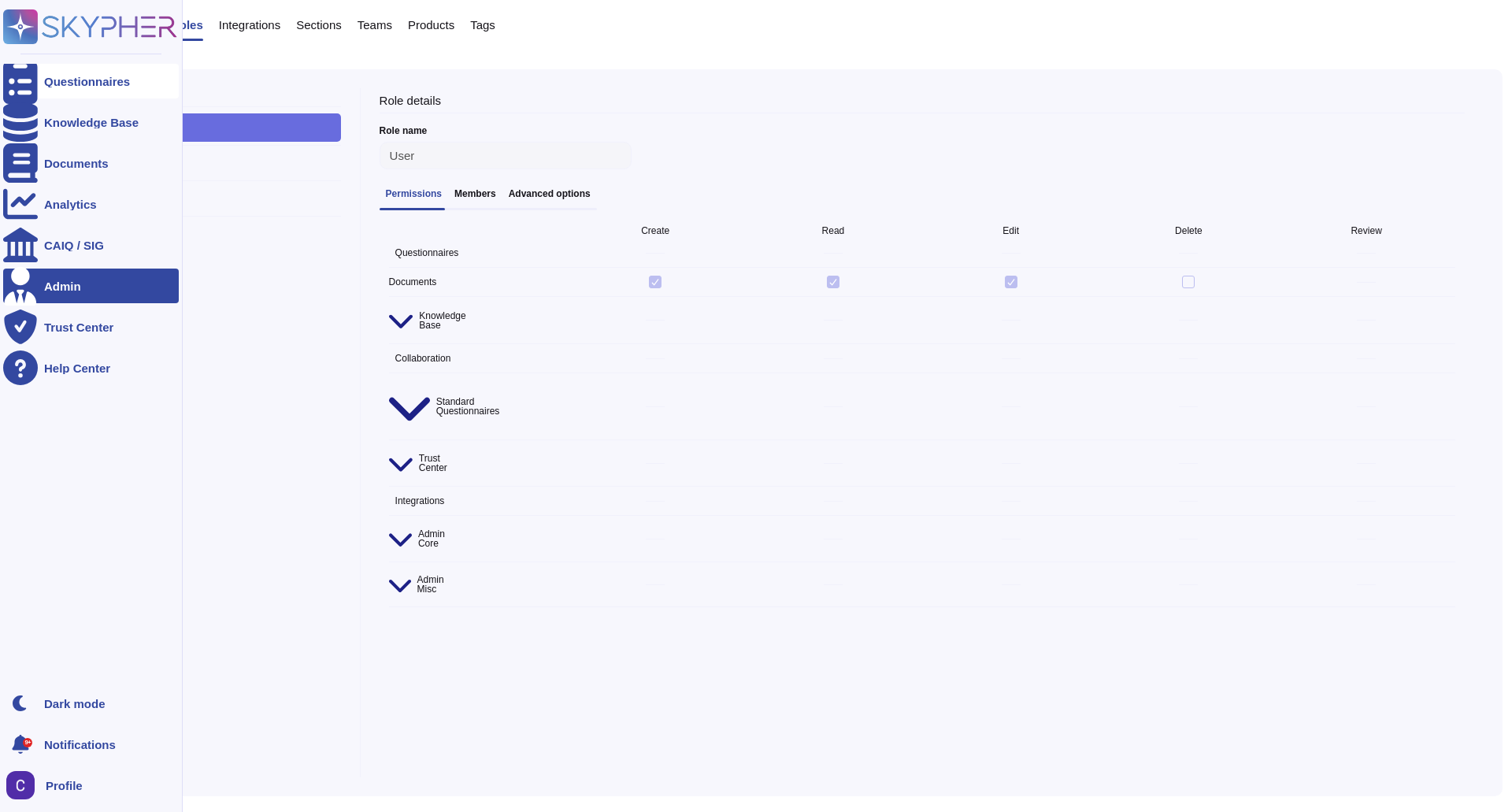
click at [78, 90] on div "Questionnaires" at bounding box center [90, 81] width 175 height 34
